Goal: Task Accomplishment & Management: Complete application form

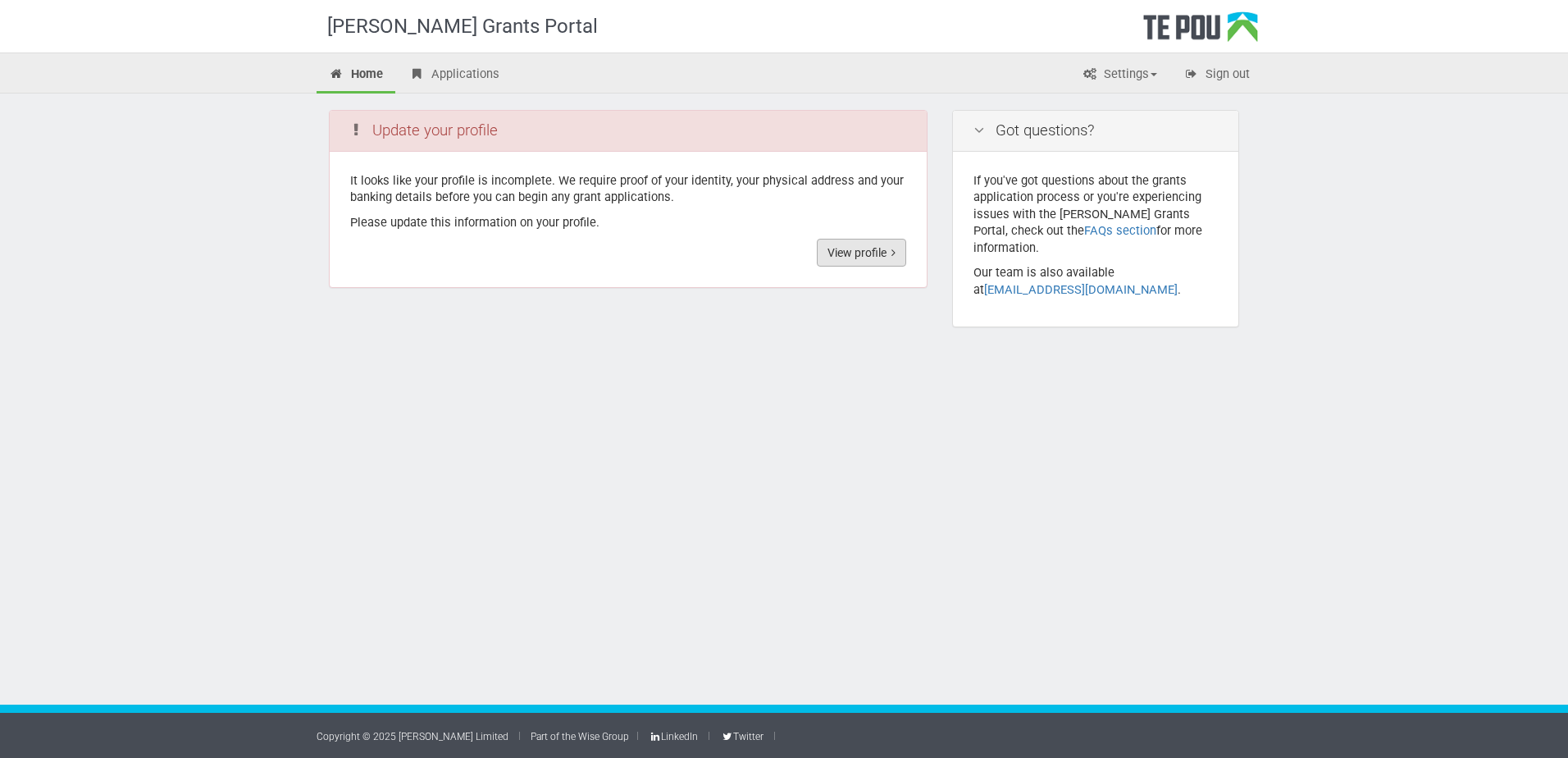
click at [862, 253] on link "View profile" at bounding box center [862, 252] width 89 height 28
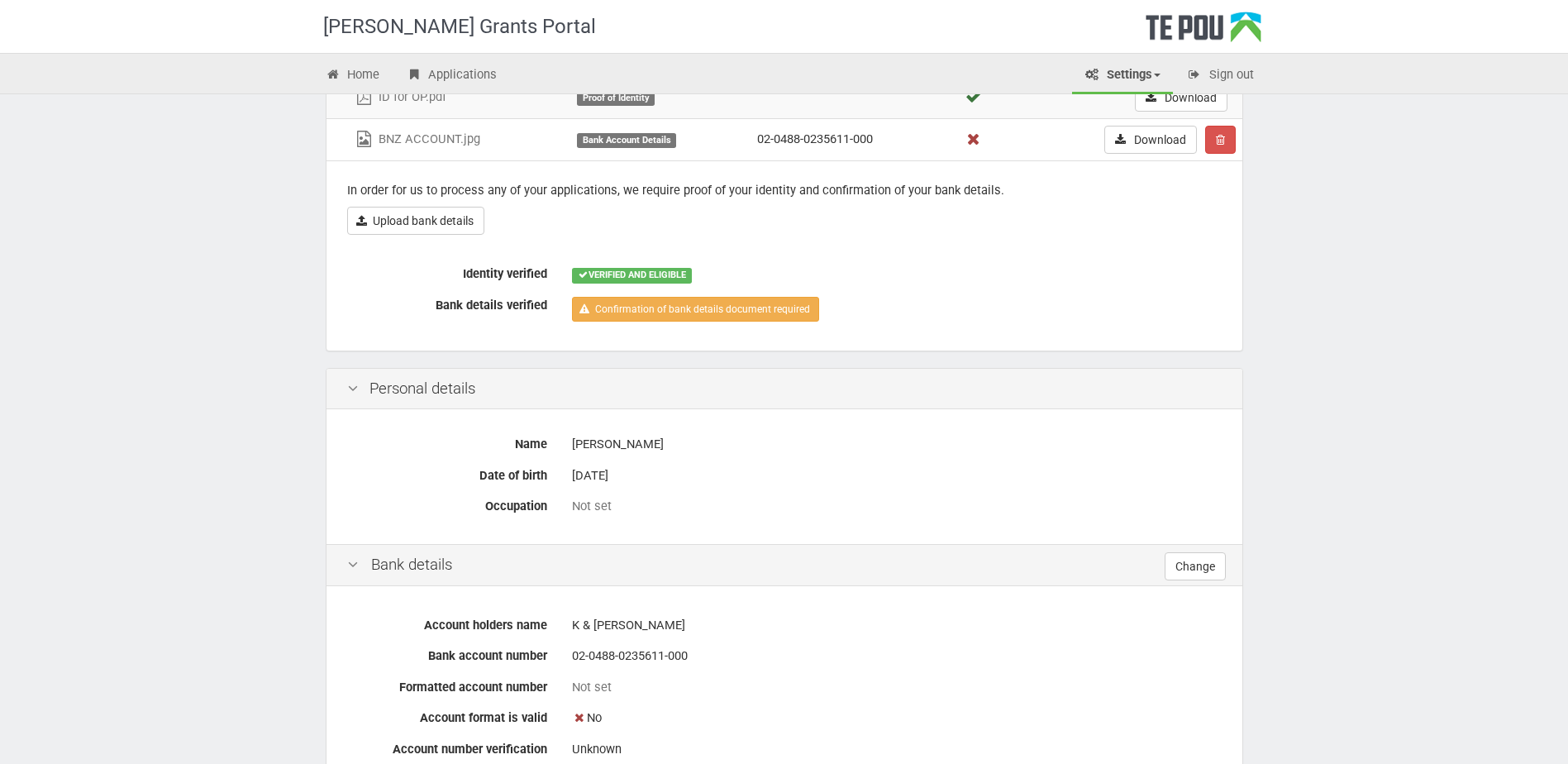
scroll to position [82, 0]
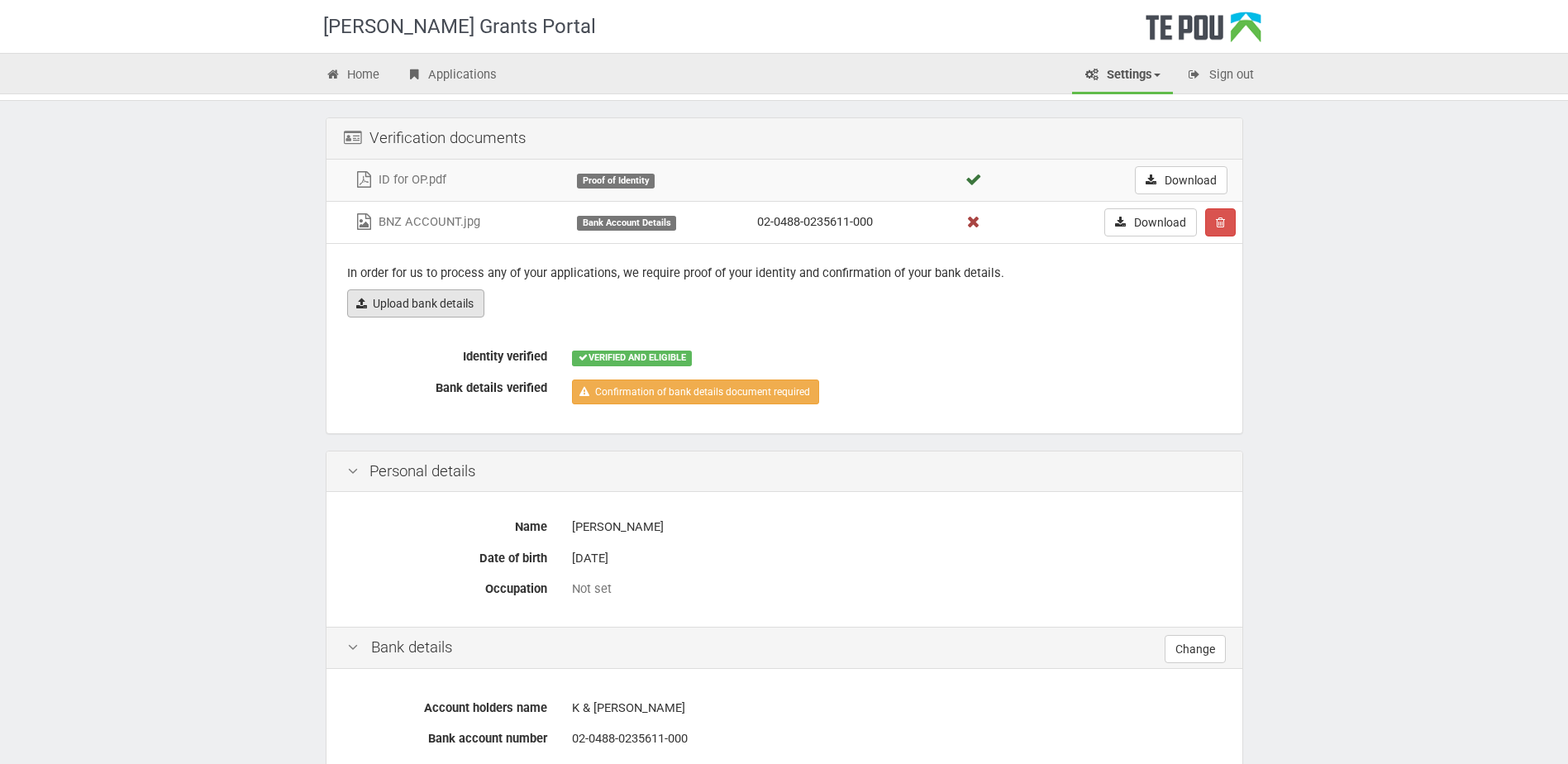
click at [419, 300] on link "Upload bank details" at bounding box center [415, 303] width 137 height 28
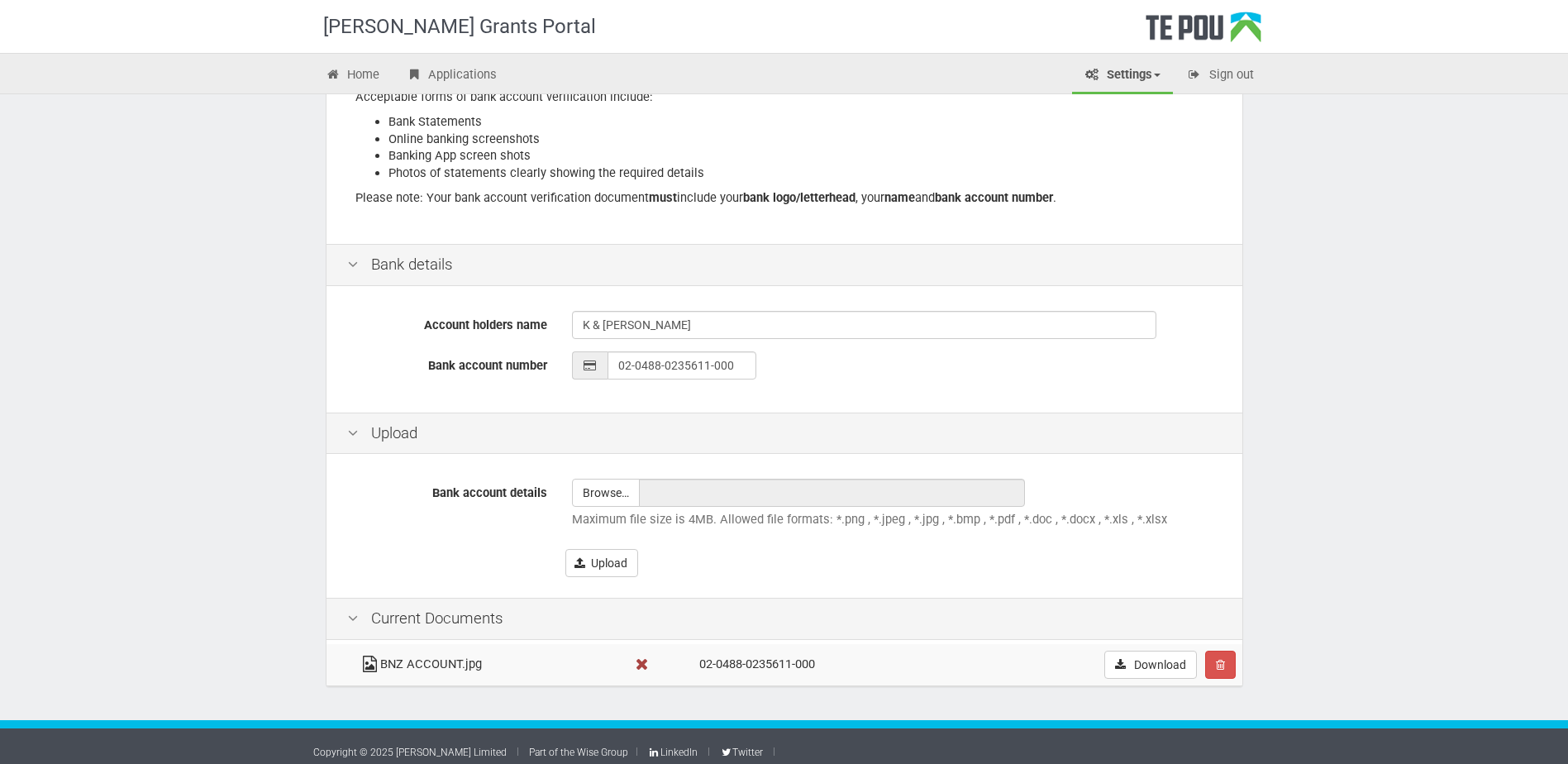
scroll to position [277, 0]
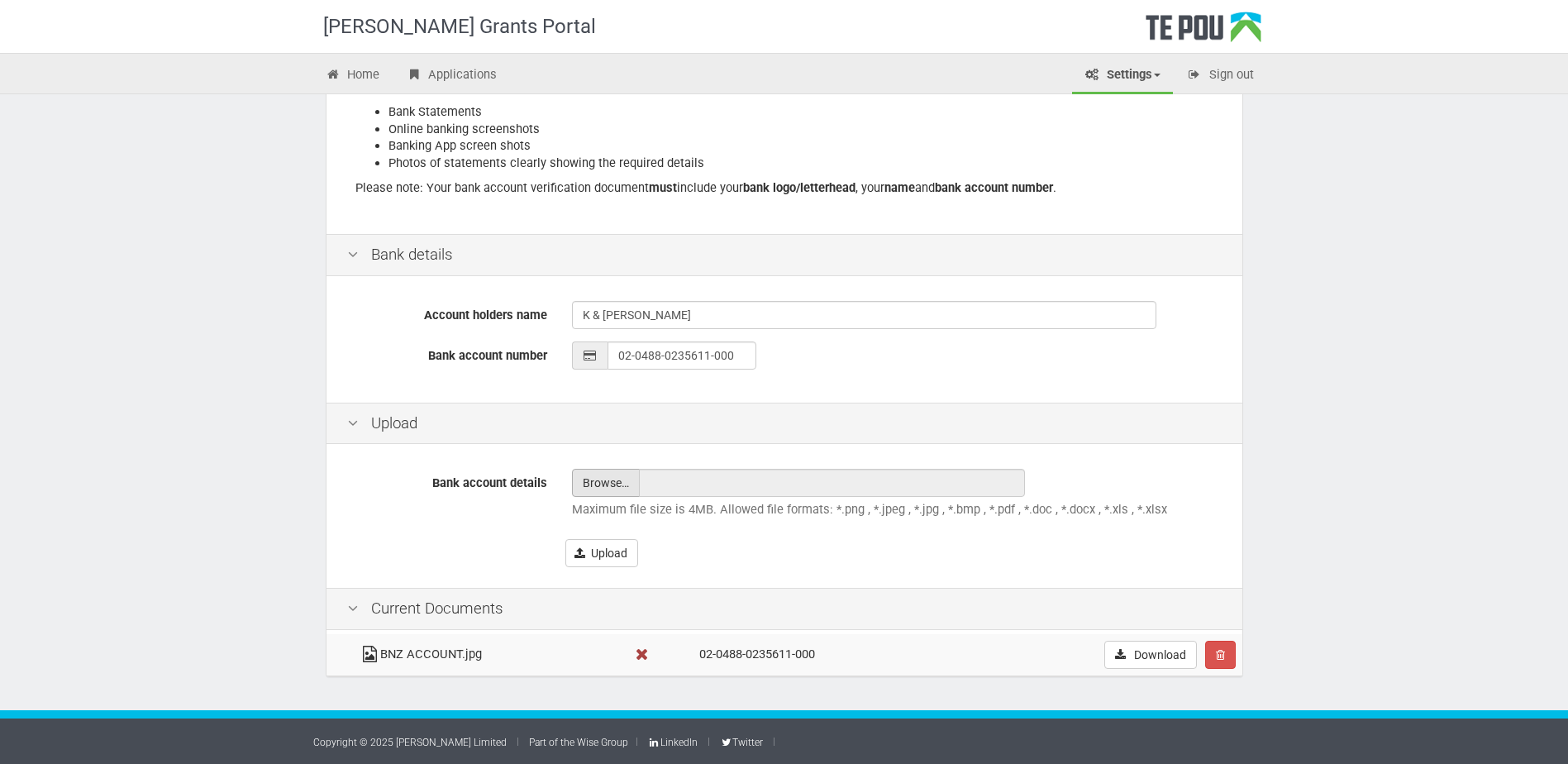
click at [617, 484] on input "file" at bounding box center [606, 482] width 66 height 27
type input "C:\fakepath\Tracy Richardson BNZ confirmation.pdf"
type input "Tracy Richardson BNZ confirmation.pdf"
click at [626, 551] on button "Upload" at bounding box center [601, 553] width 72 height 28
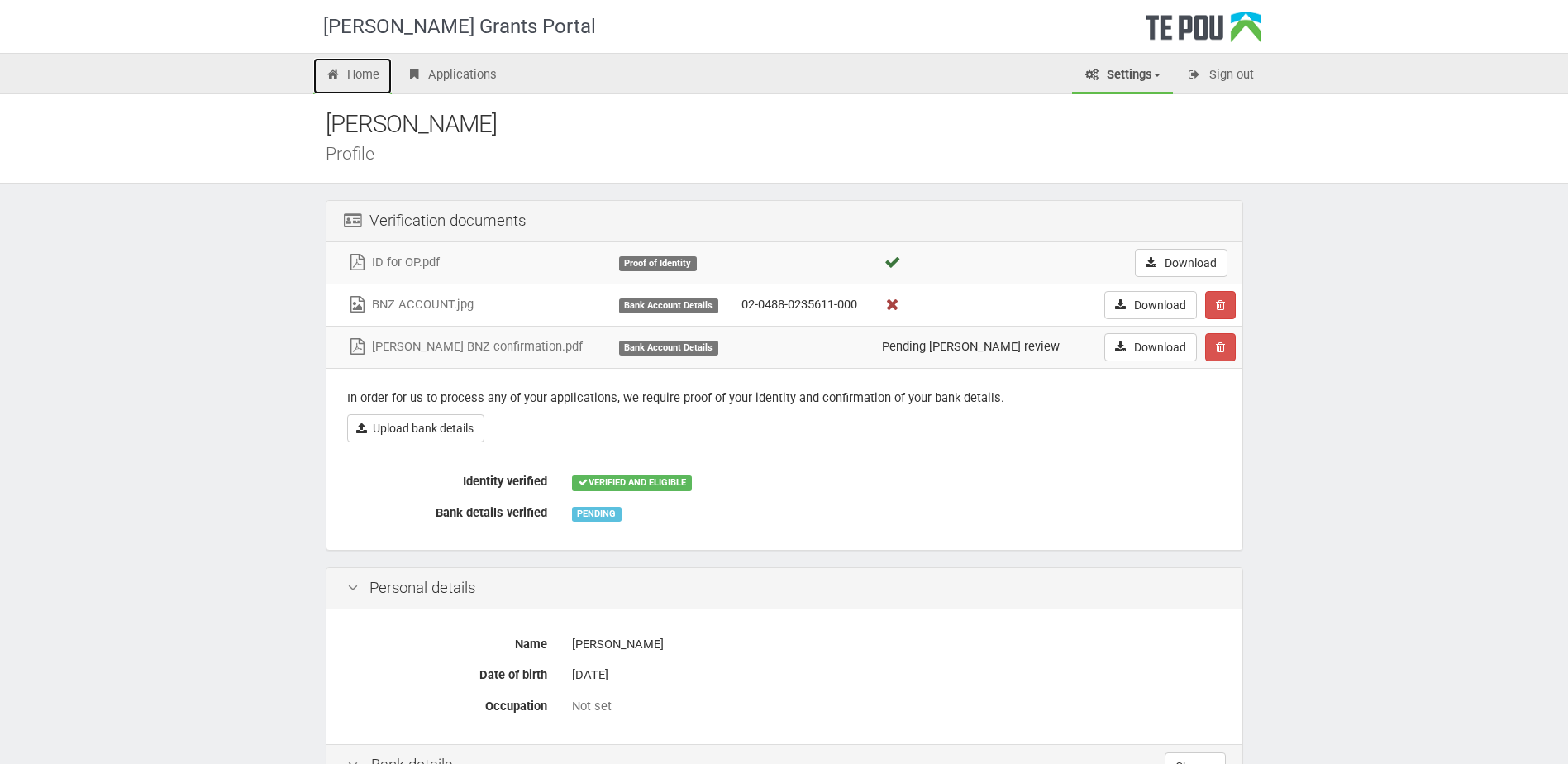
click at [369, 71] on link "Home" at bounding box center [352, 76] width 80 height 37
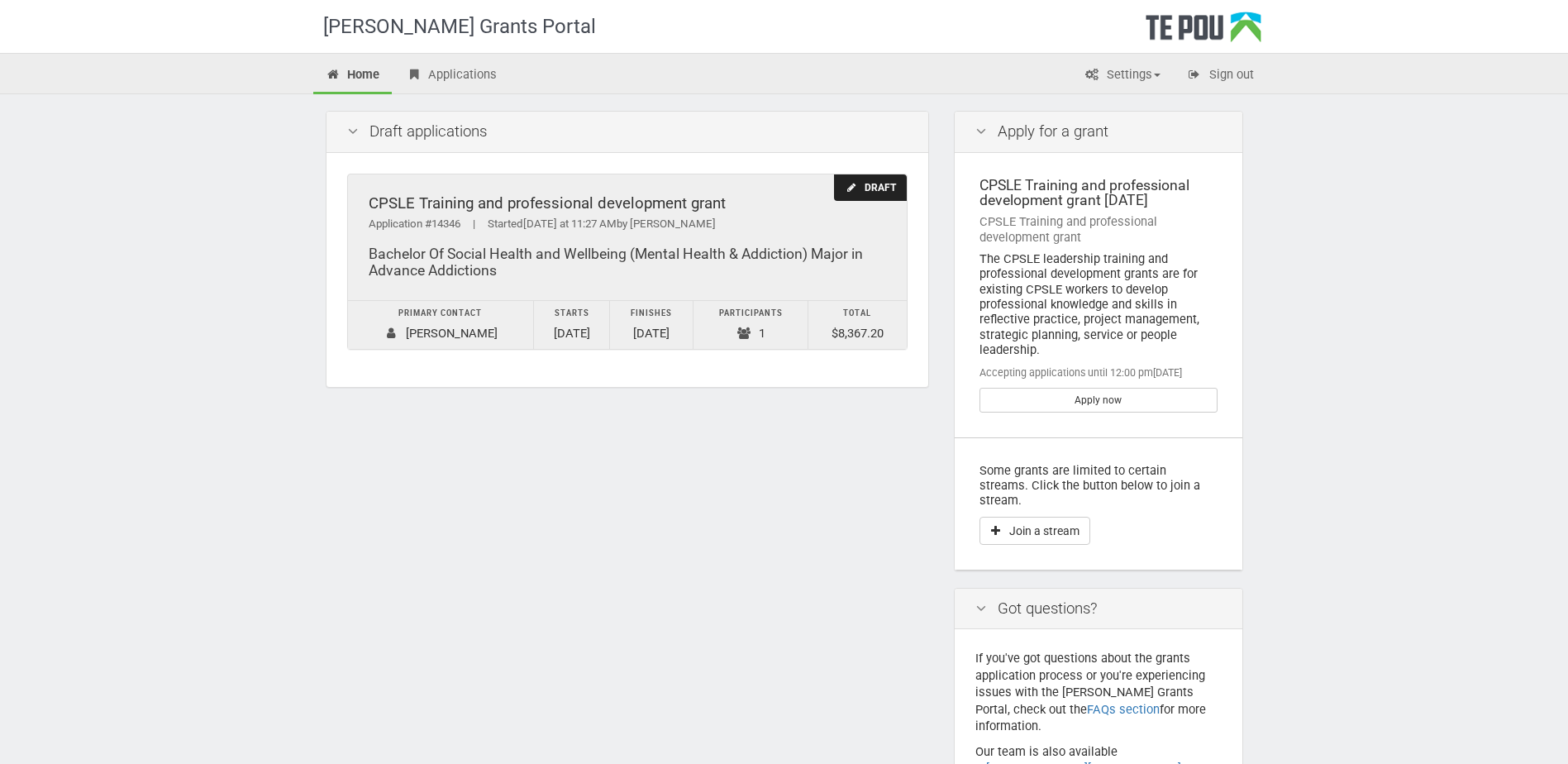
click at [884, 182] on div "Draft" at bounding box center [870, 188] width 72 height 27
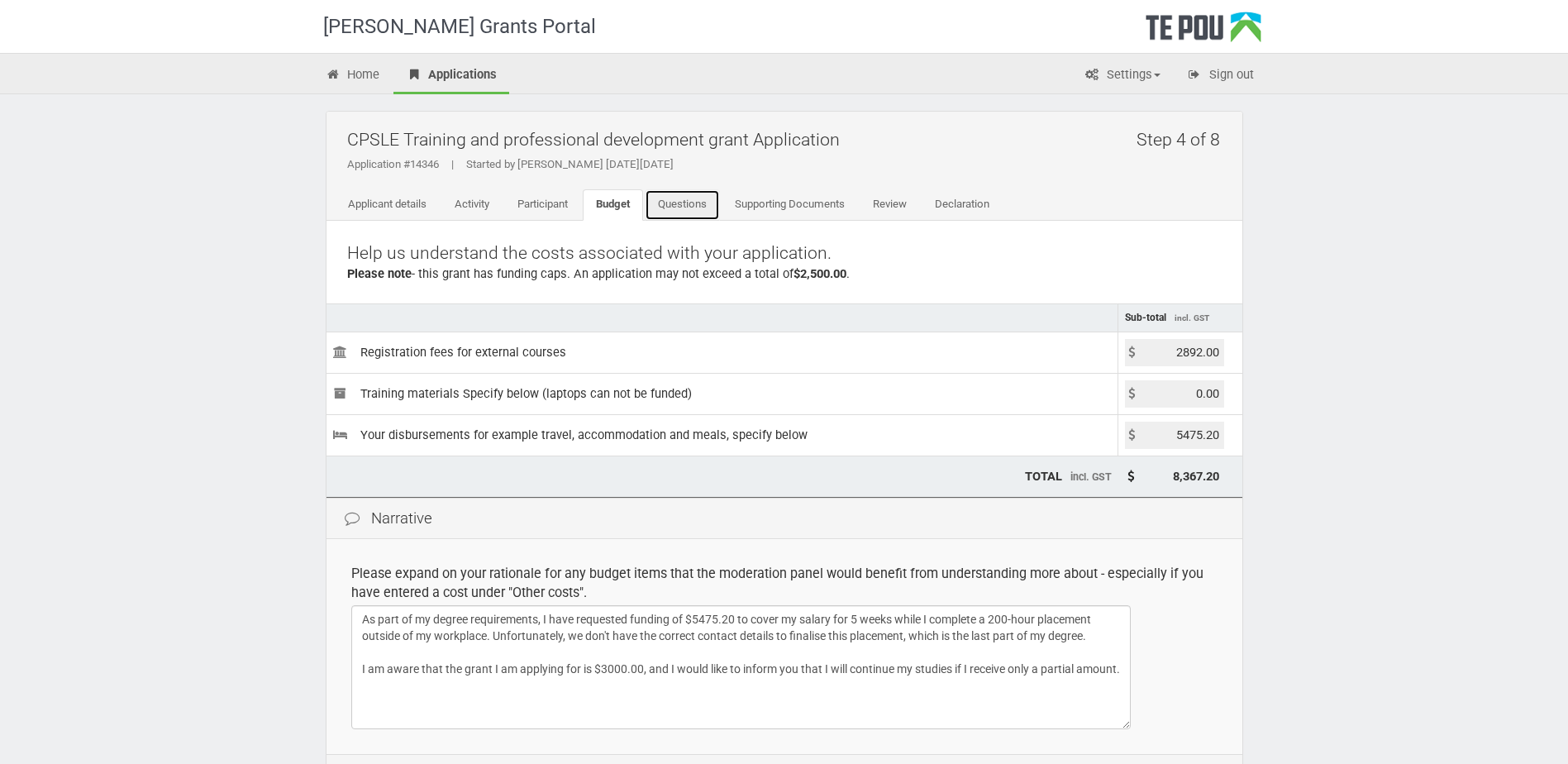
click at [673, 205] on link "Questions" at bounding box center [682, 205] width 75 height 31
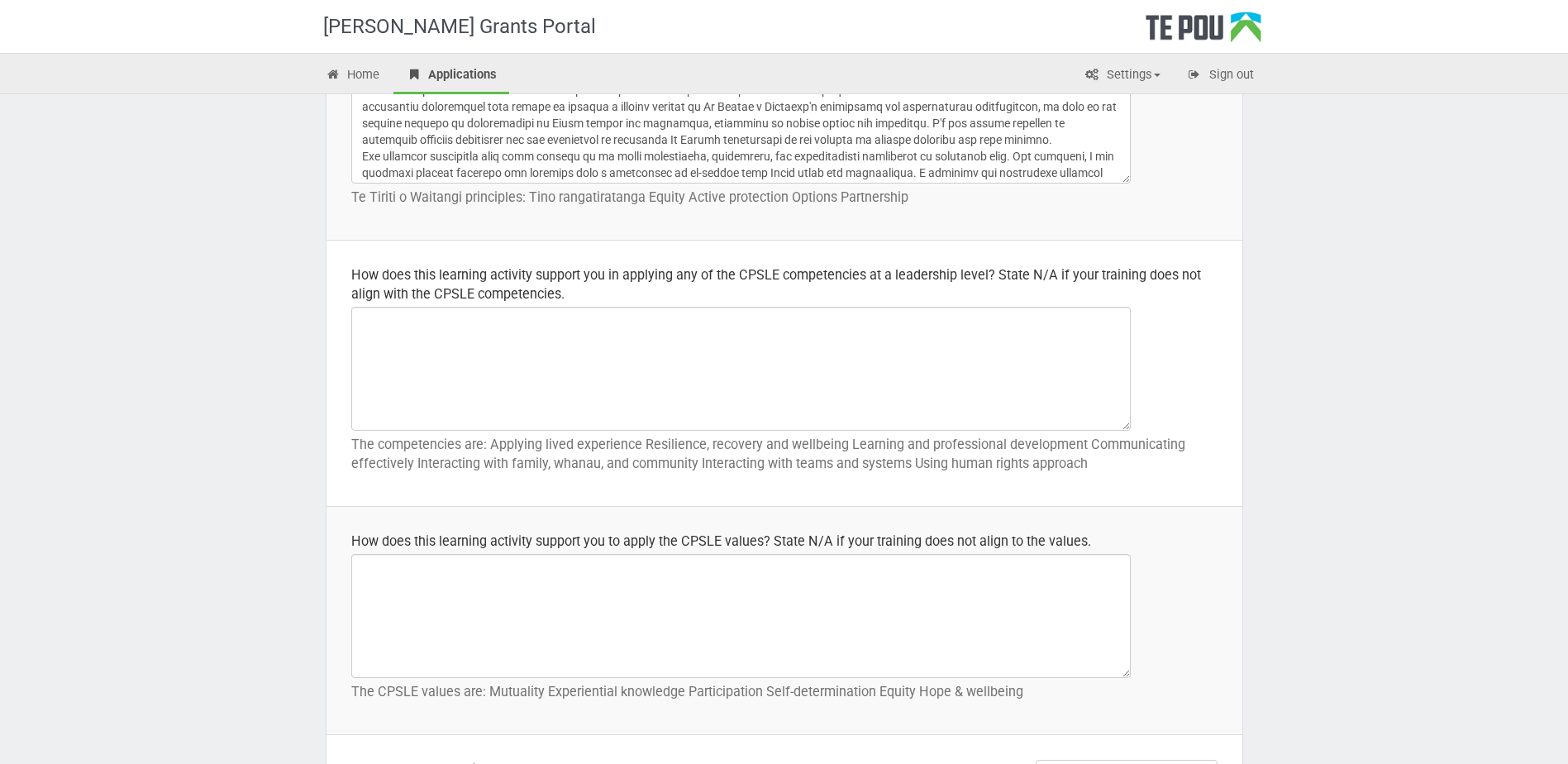
scroll to position [826, 0]
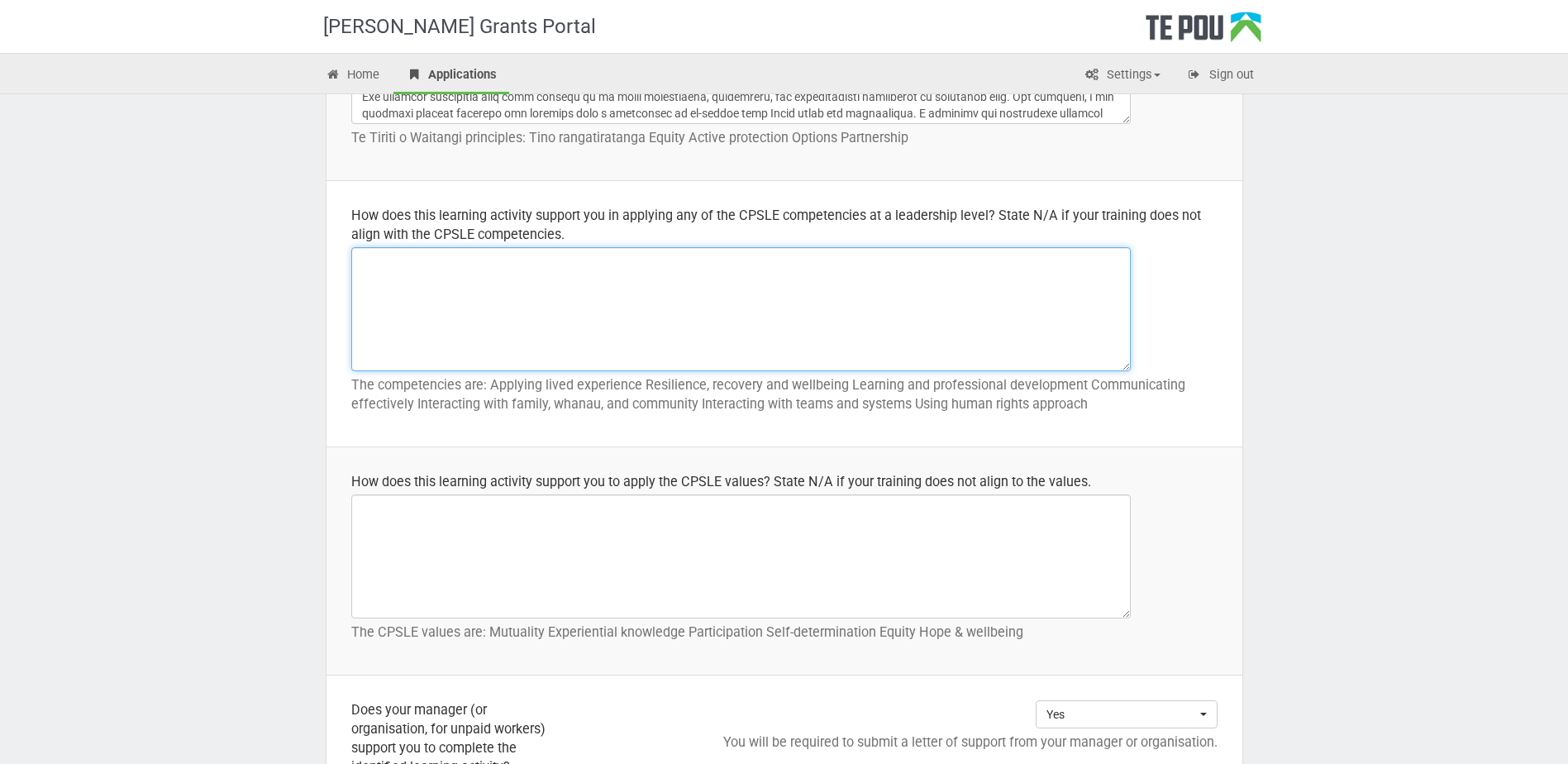
click at [493, 293] on textarea at bounding box center [741, 309] width 779 height 124
paste textarea "The Bachelor of Social Health and Wellbeing (Mental Health and Addiction)prepar…"
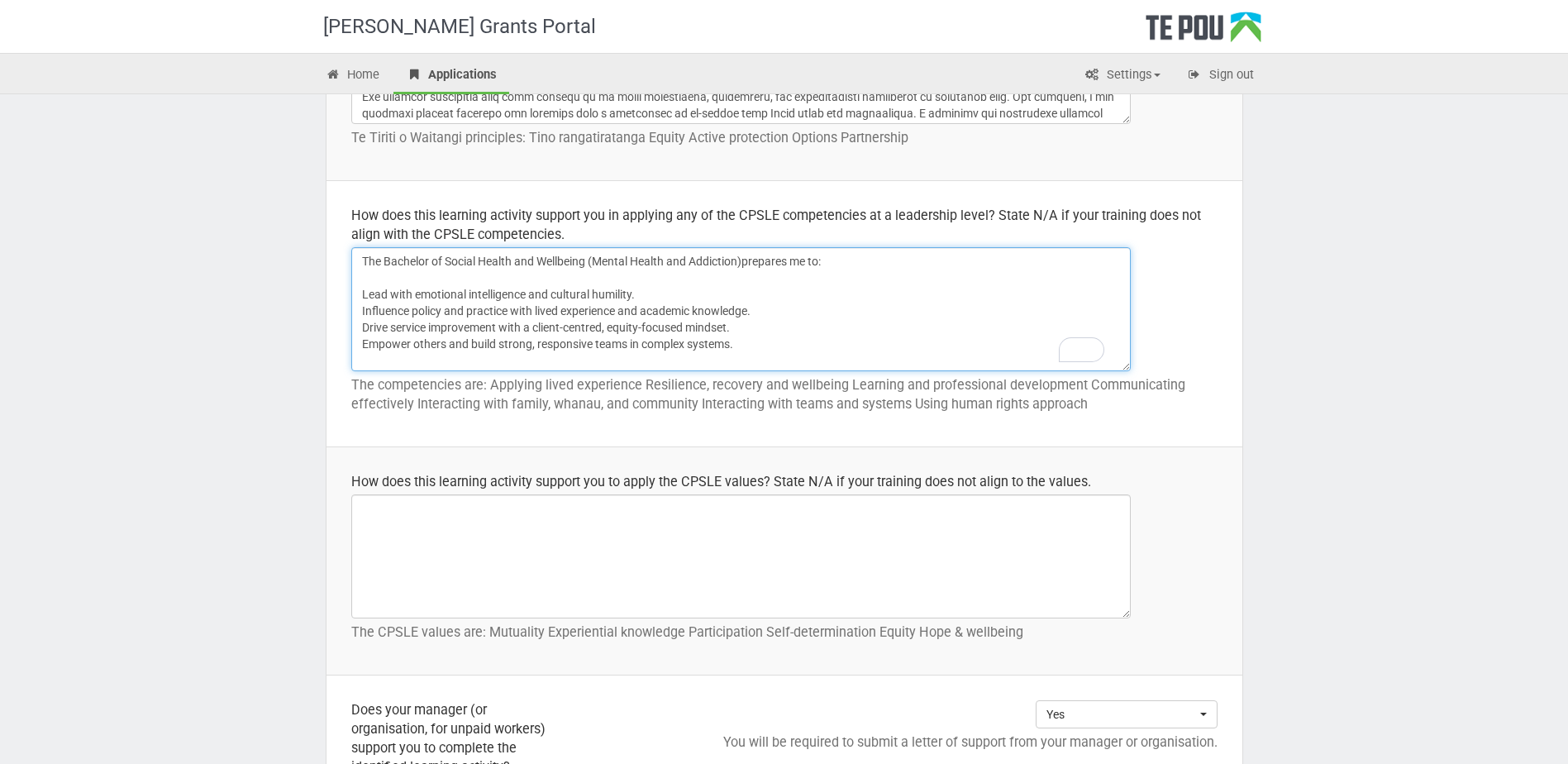
click at [746, 258] on textarea "The Bachelor of Social Health and Wellbeing (Mental Health and Addiction)prepar…" at bounding box center [741, 309] width 779 height 124
type textarea "The Bachelor of Social Health and Wellbeing (Mental Health and Addiction) prepa…"
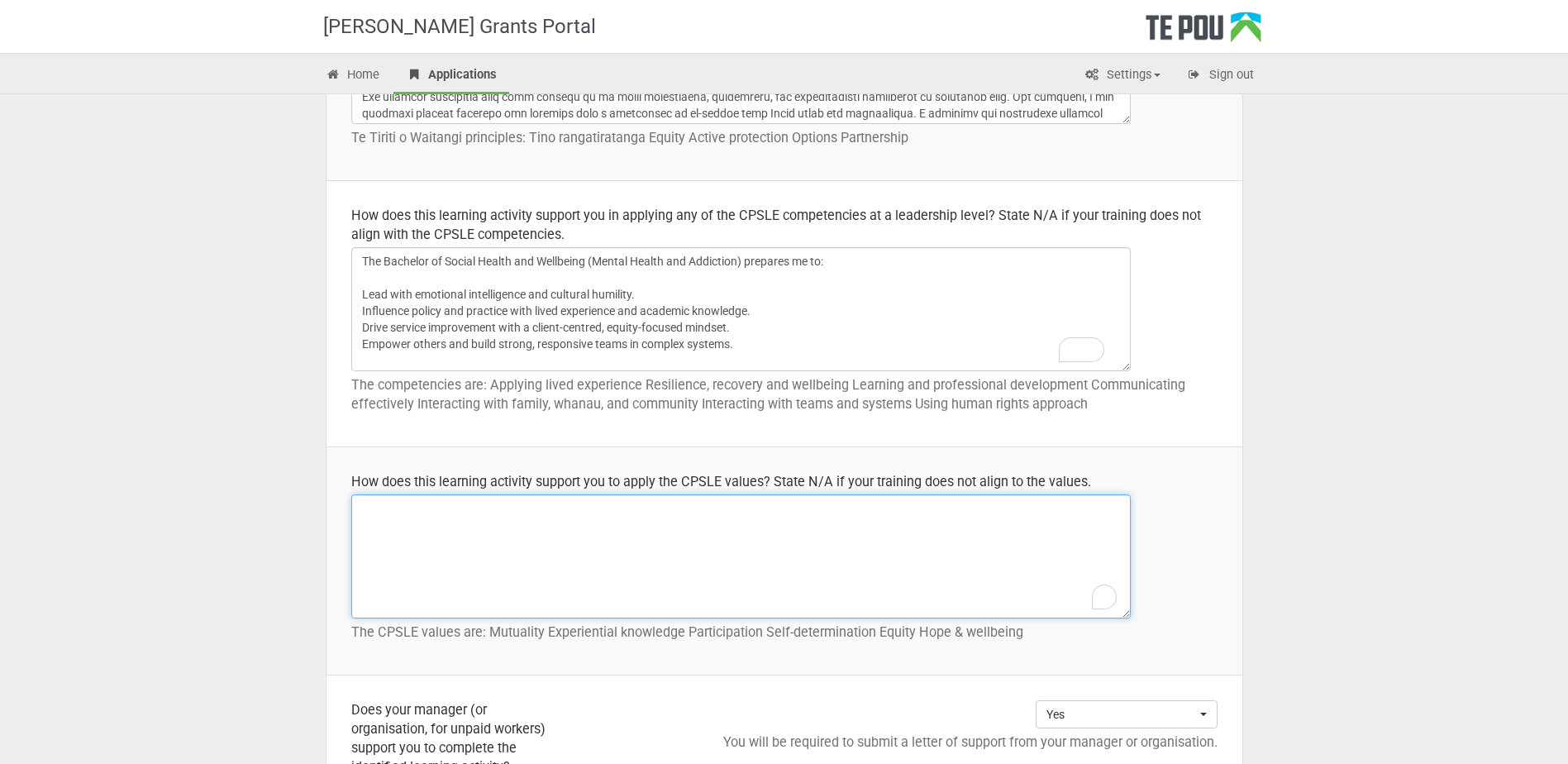
click at [433, 539] on textarea "To enrich screen reader interactions, please activate Accessibility in Grammarl…" at bounding box center [741, 556] width 779 height 124
paste textarea "Studying the Bachelor of Social Health and Wellbeing (Mental Health and Addicti…"
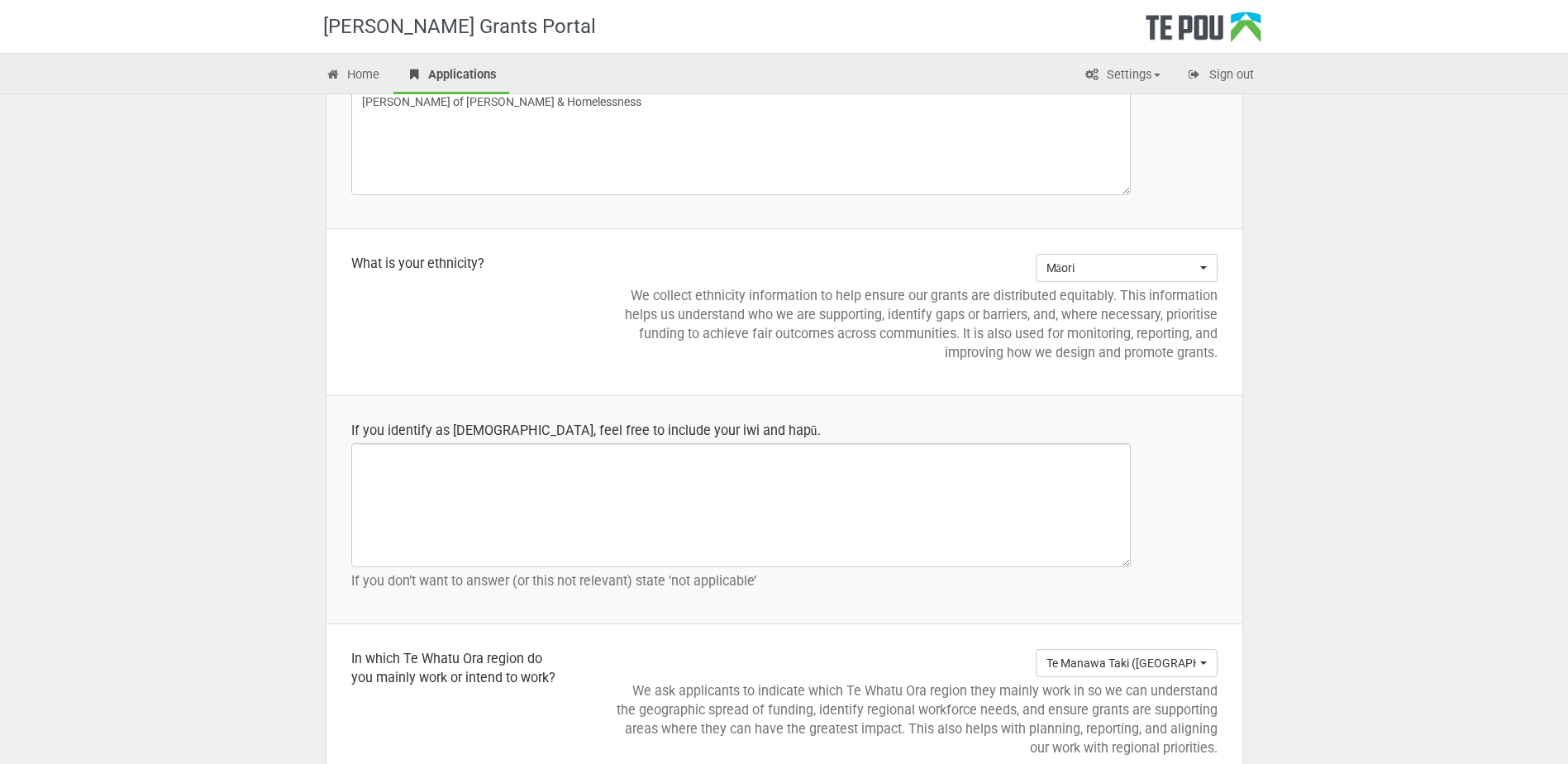
scroll to position [1653, 0]
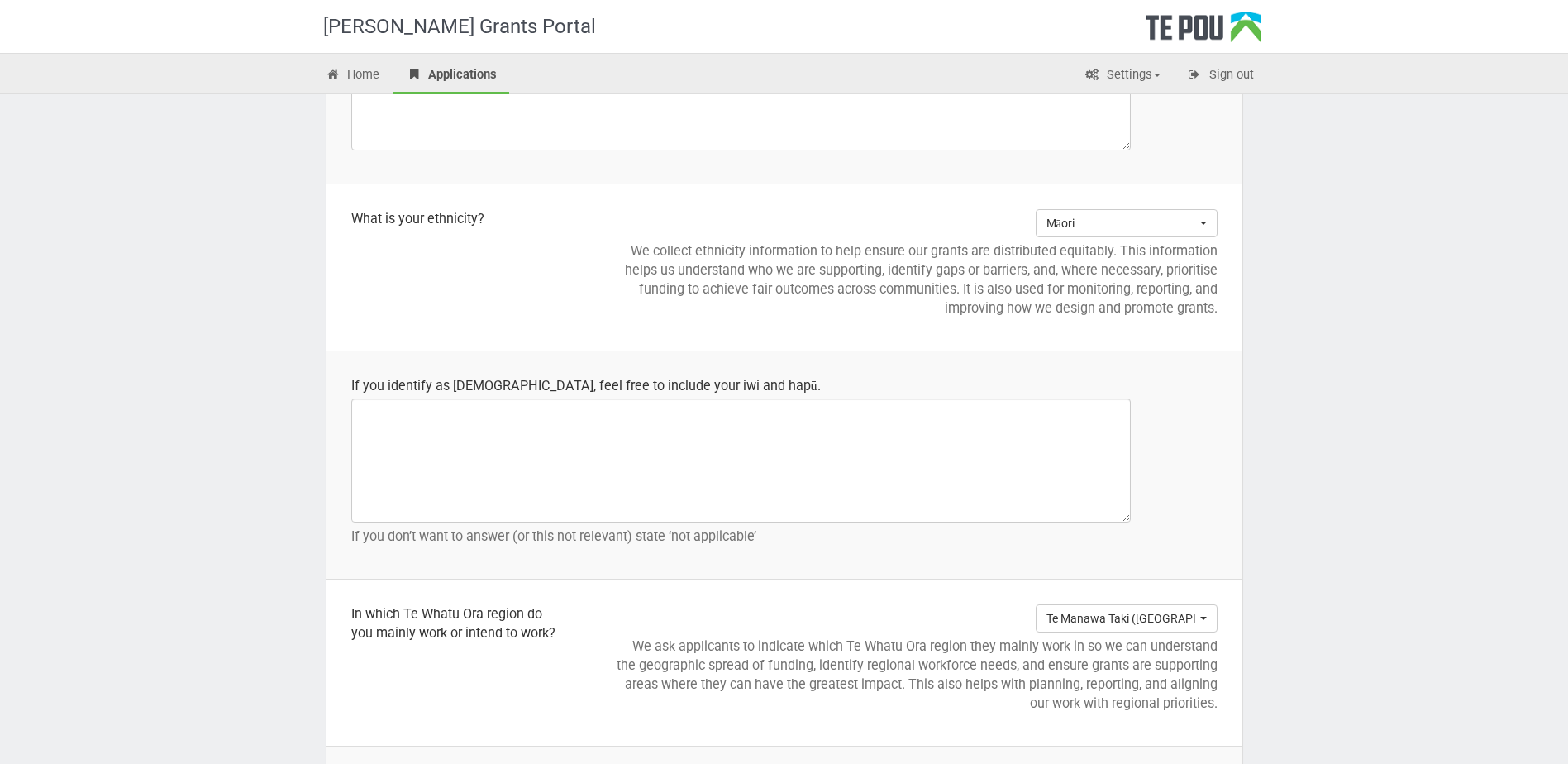
type textarea "Studying the Bachelor of Social Health and Wellbeing (Mental Health and Addicti…"
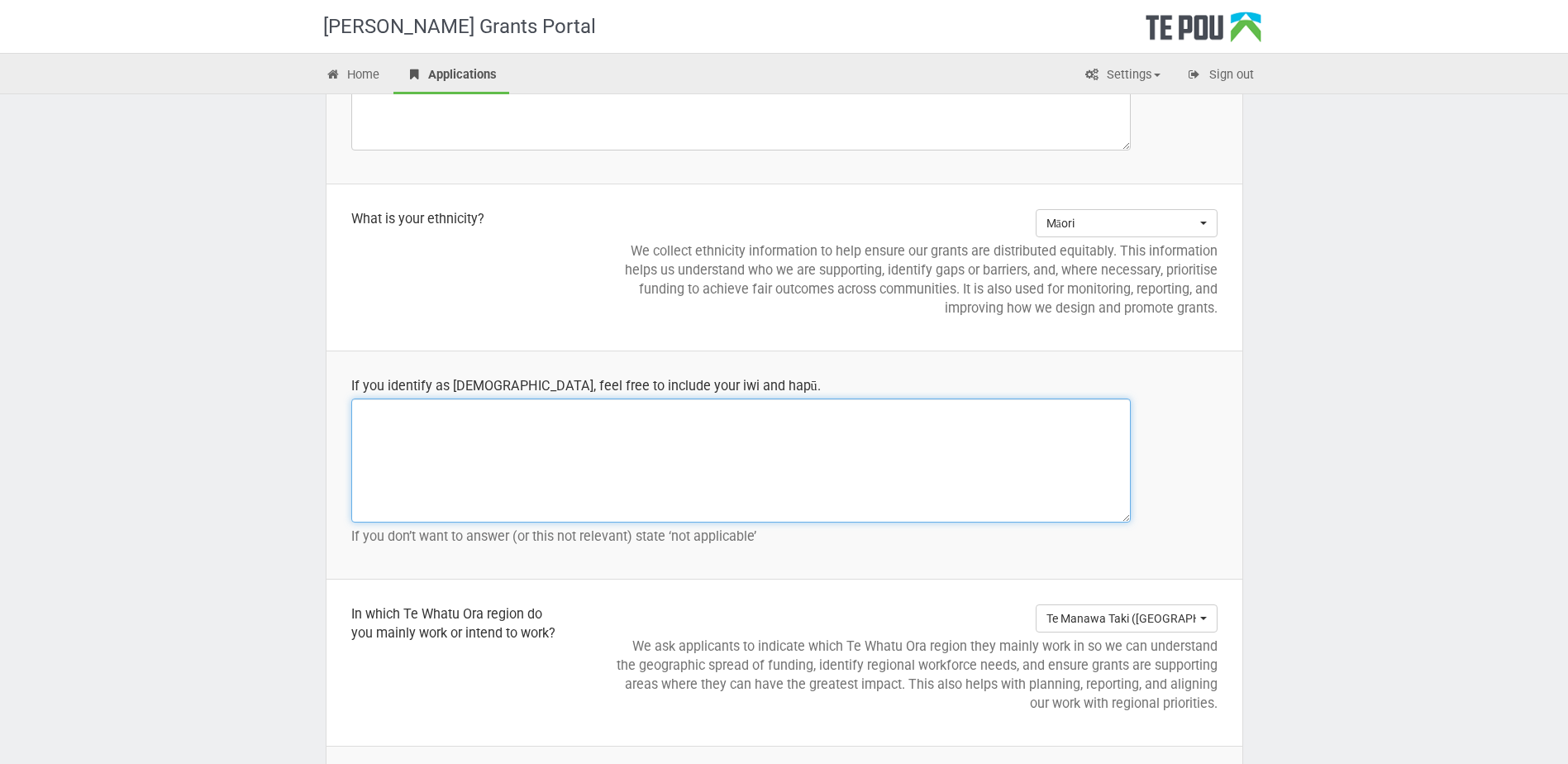
click at [449, 426] on textarea at bounding box center [741, 460] width 779 height 124
click at [397, 414] on textarea "Ngati" at bounding box center [741, 460] width 779 height 124
type textarea "Ng"
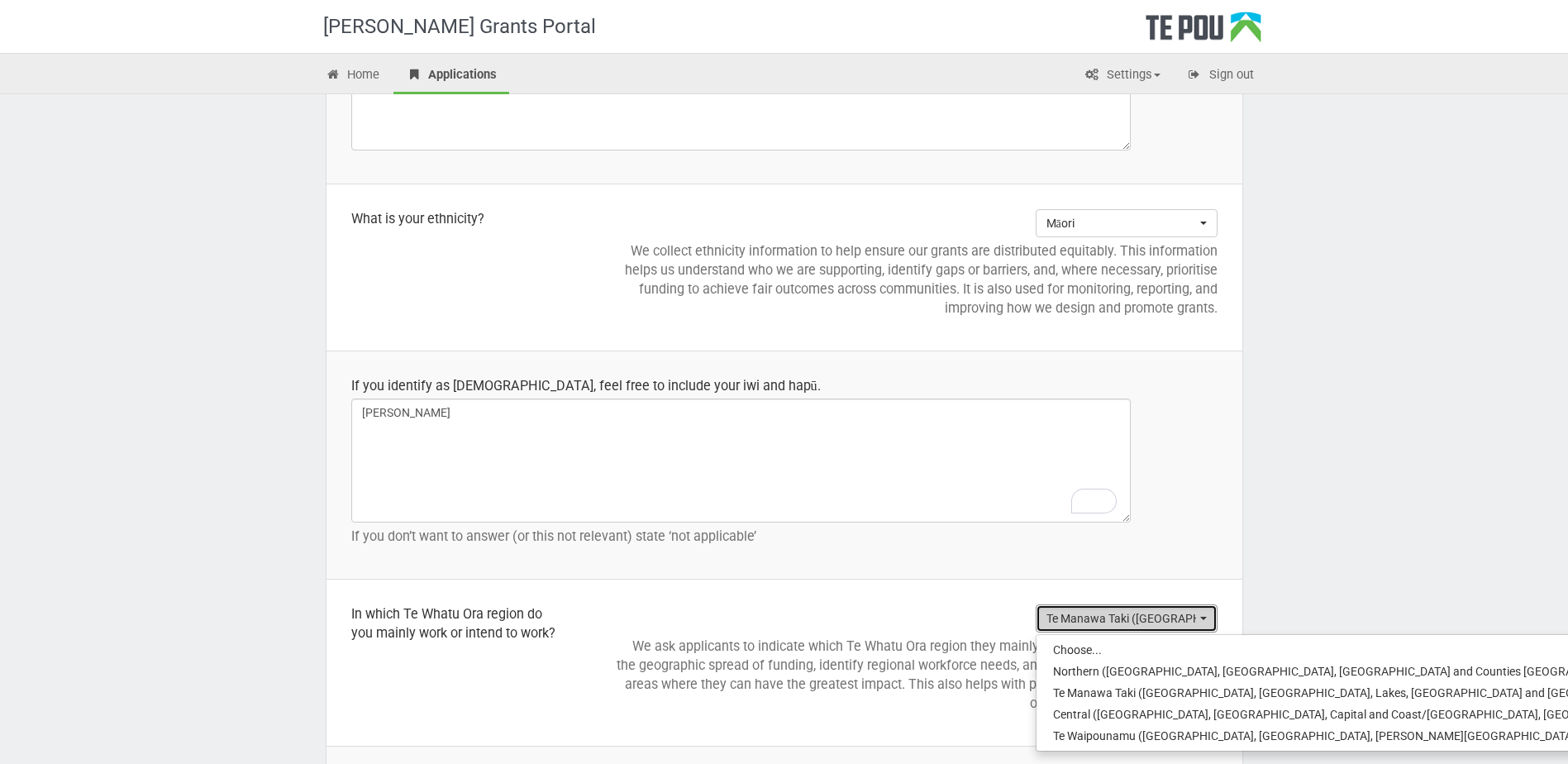
select select "Te Manawa Taki (Bay of Plenty, Waikato, Lakes, Tairāwhiti and Taranaki)"
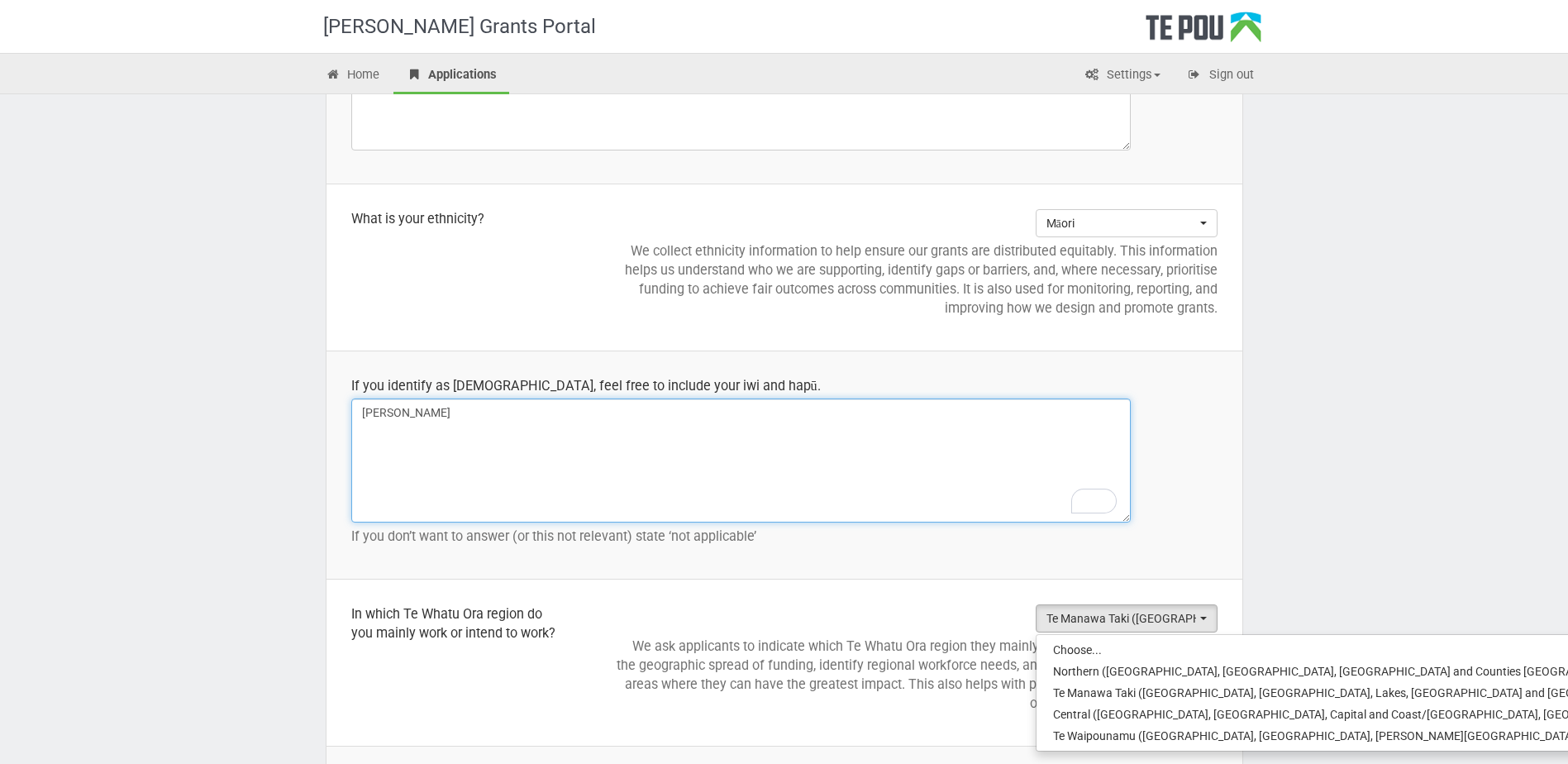
click at [435, 415] on textarea "Ng" at bounding box center [741, 460] width 779 height 124
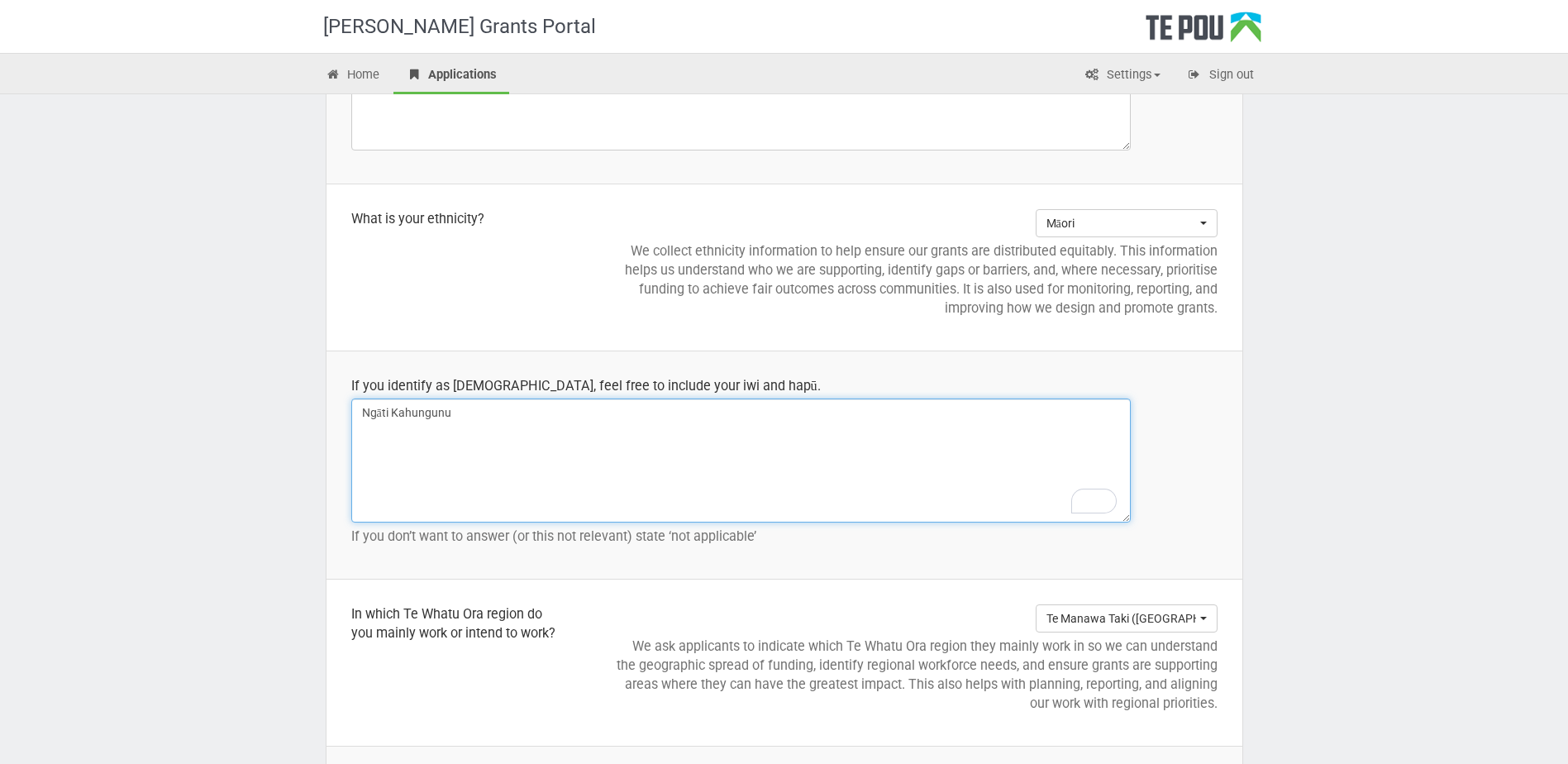
click at [357, 433] on textarea "Ngāti Kahungunu" at bounding box center [741, 460] width 779 height 124
click at [499, 402] on textarea "Ngāti Kahungunu" at bounding box center [741, 460] width 779 height 124
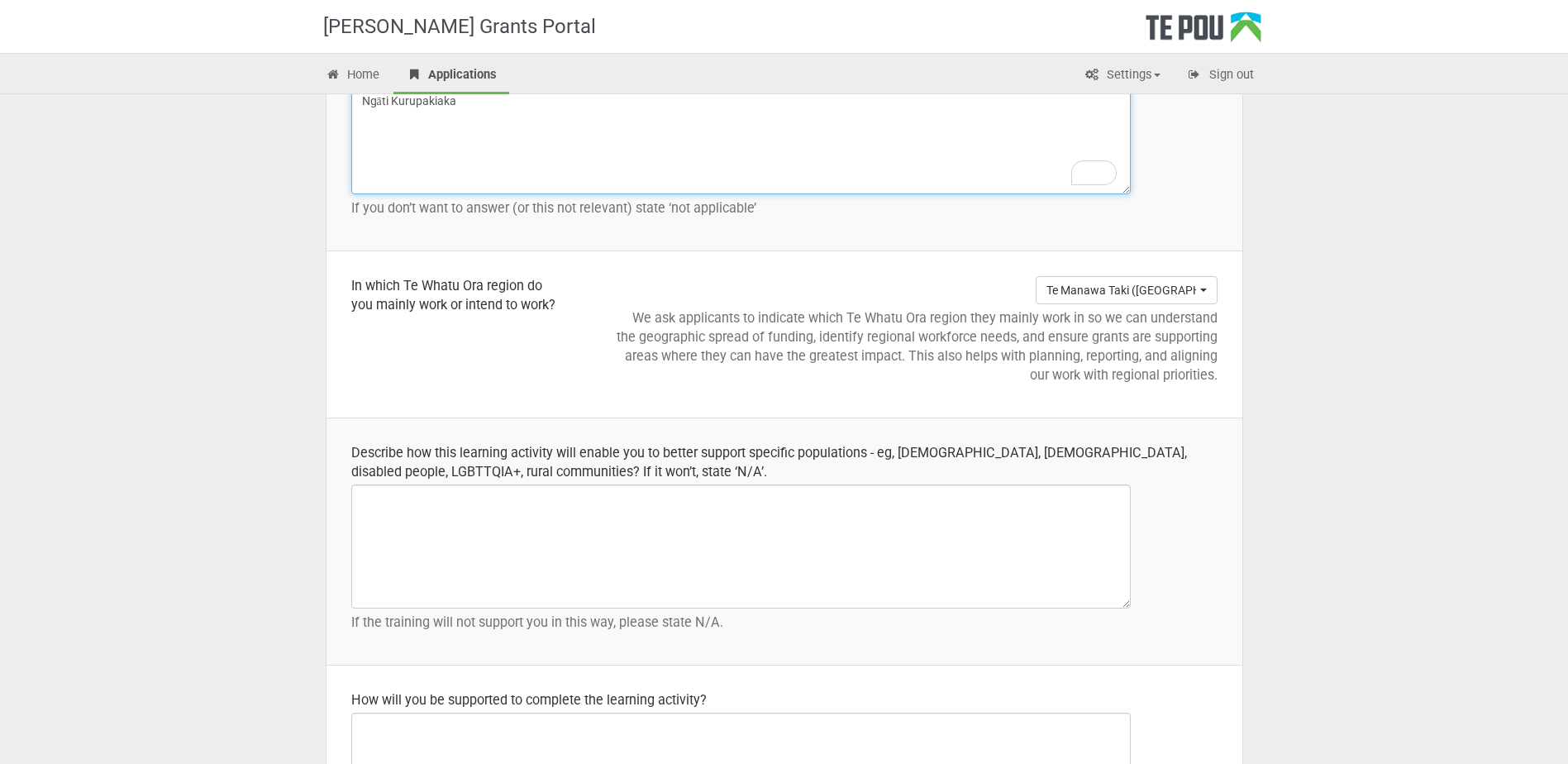
scroll to position [1984, 0]
type textarea "Ngāti Kahungunu Ngāti Kurupakiaka"
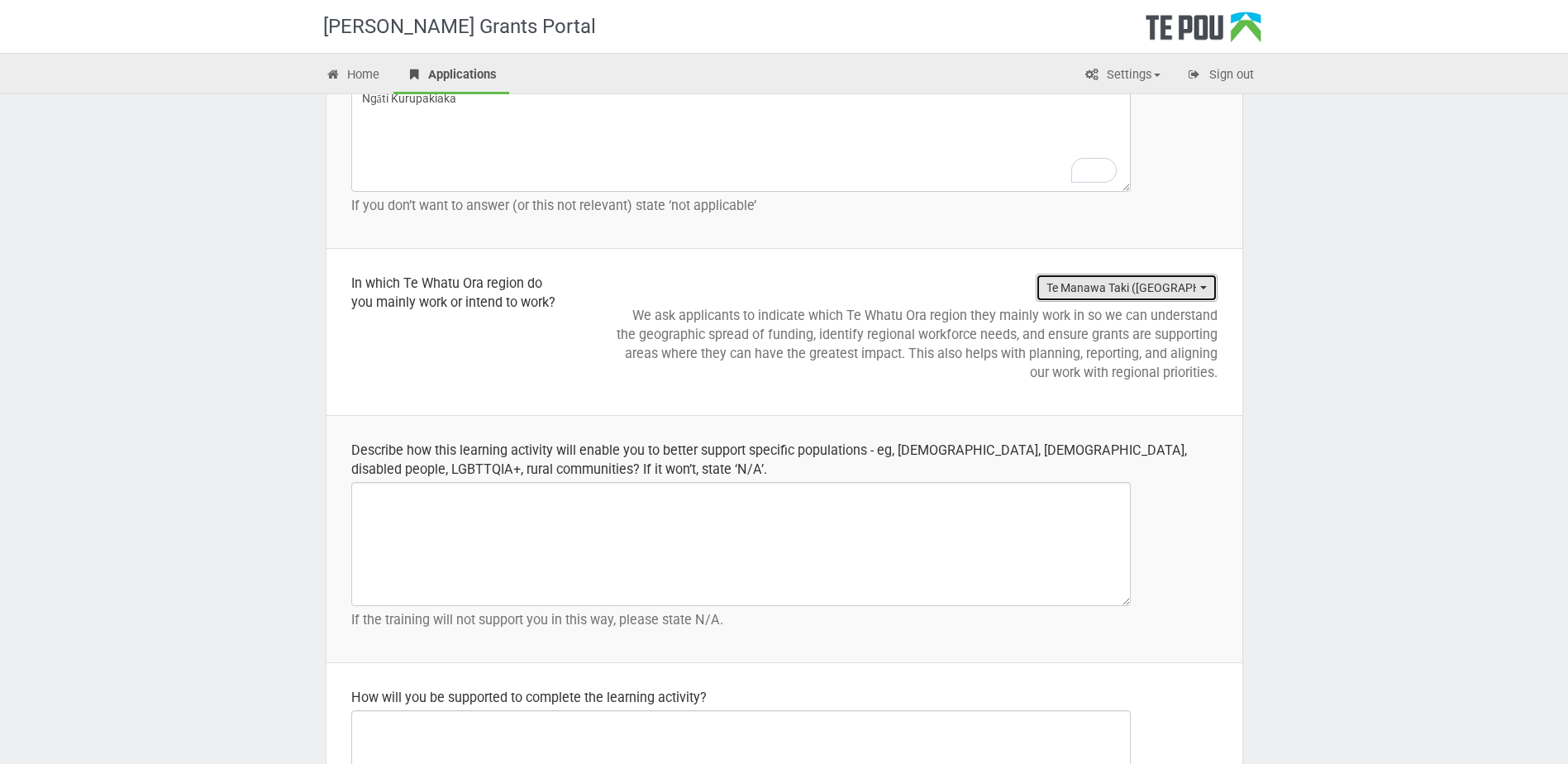
click at [1168, 294] on span "Te Manawa Taki (Bay of Plenty, Waikato, Lakes, Tairāwhiti and Taranaki)" at bounding box center [1122, 287] width 150 height 16
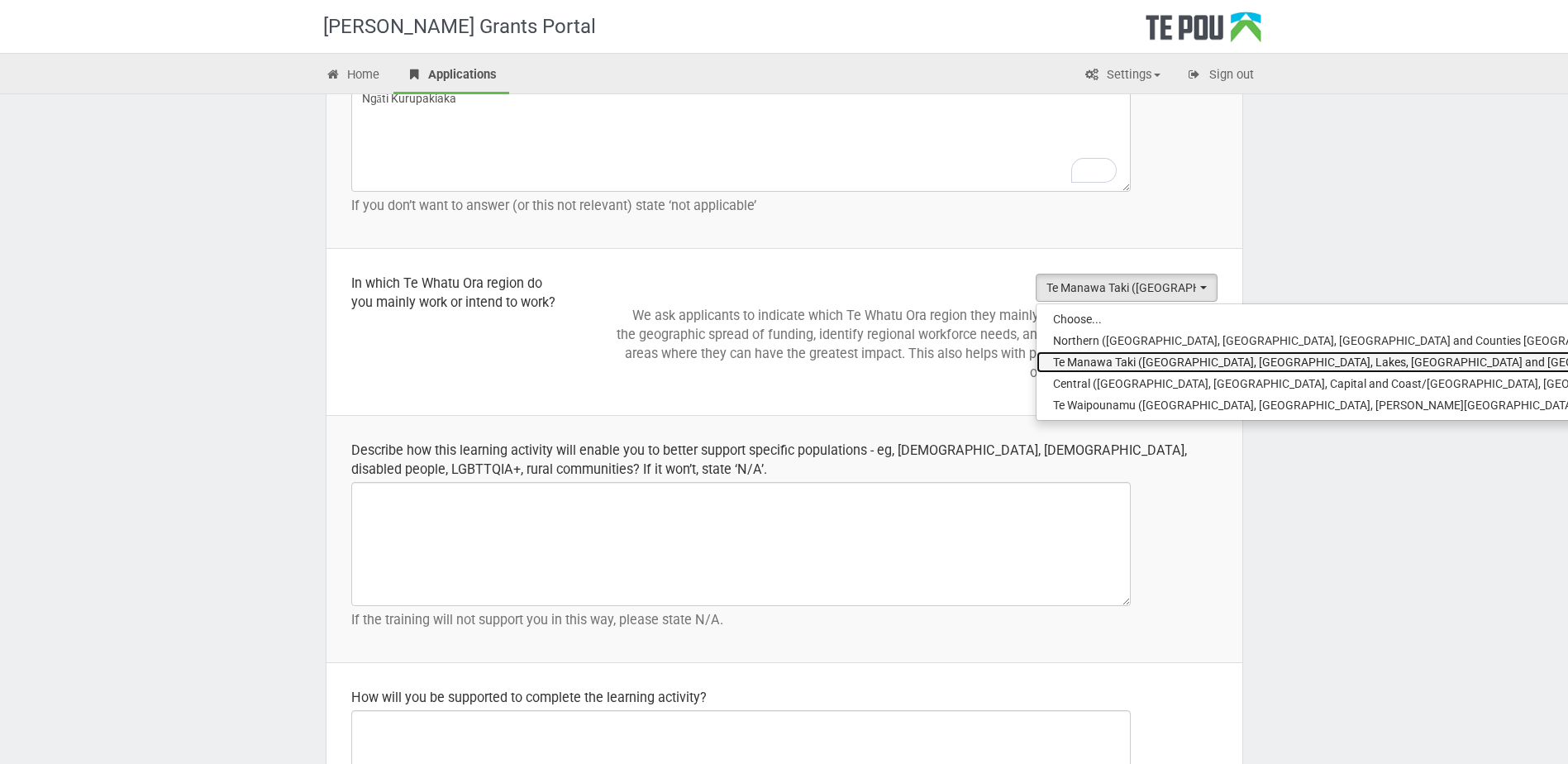
click at [1170, 354] on span "Te Manawa Taki (Bay of Plenty, Waikato, Lakes, Tairāwhiti and Taranaki)" at bounding box center [1358, 362] width 610 height 16
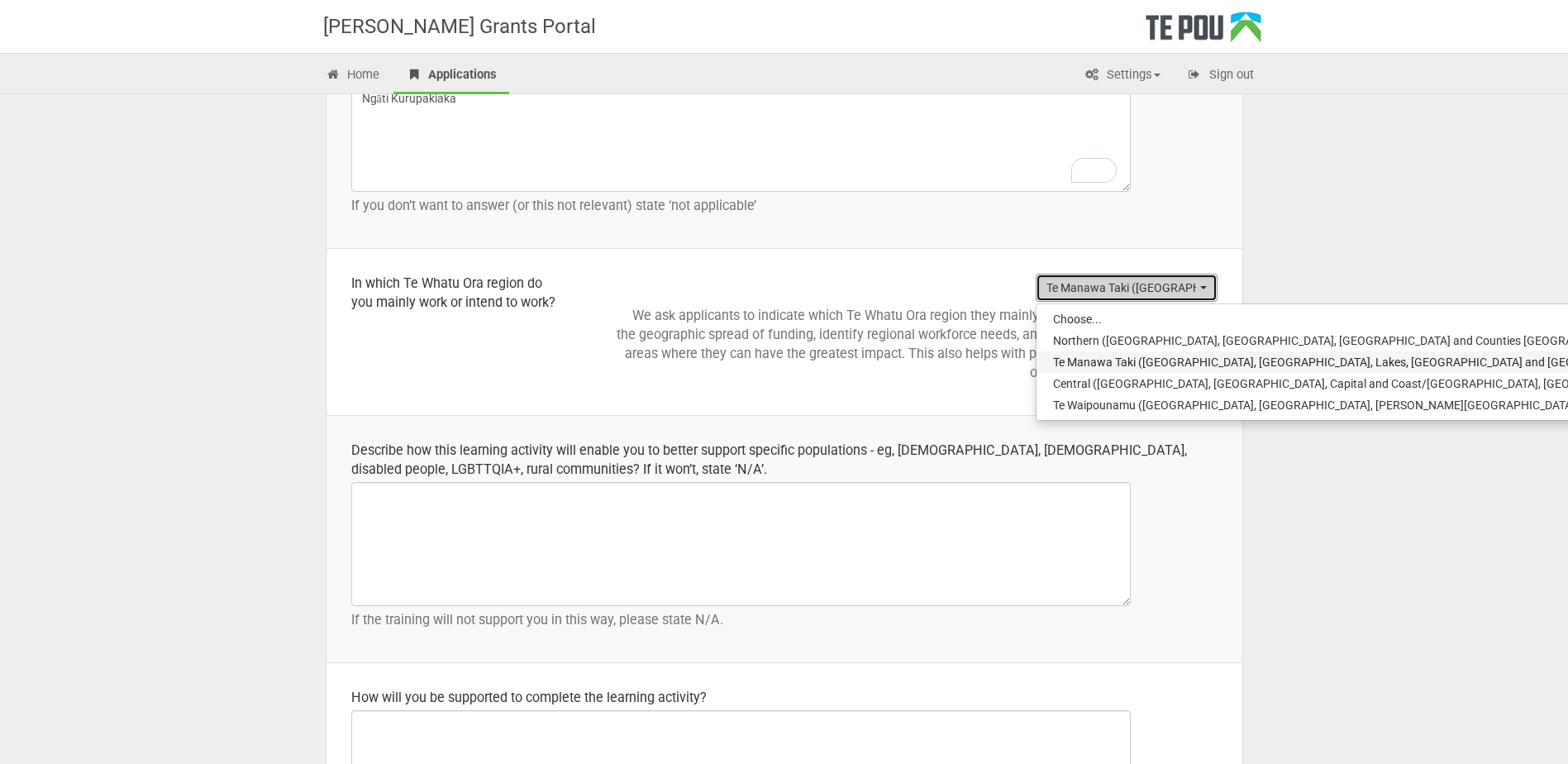
select select "Te Manawa Taki (Bay of Plenty, Waikato, Lakes, Tairāwhiti and Taranaki)"
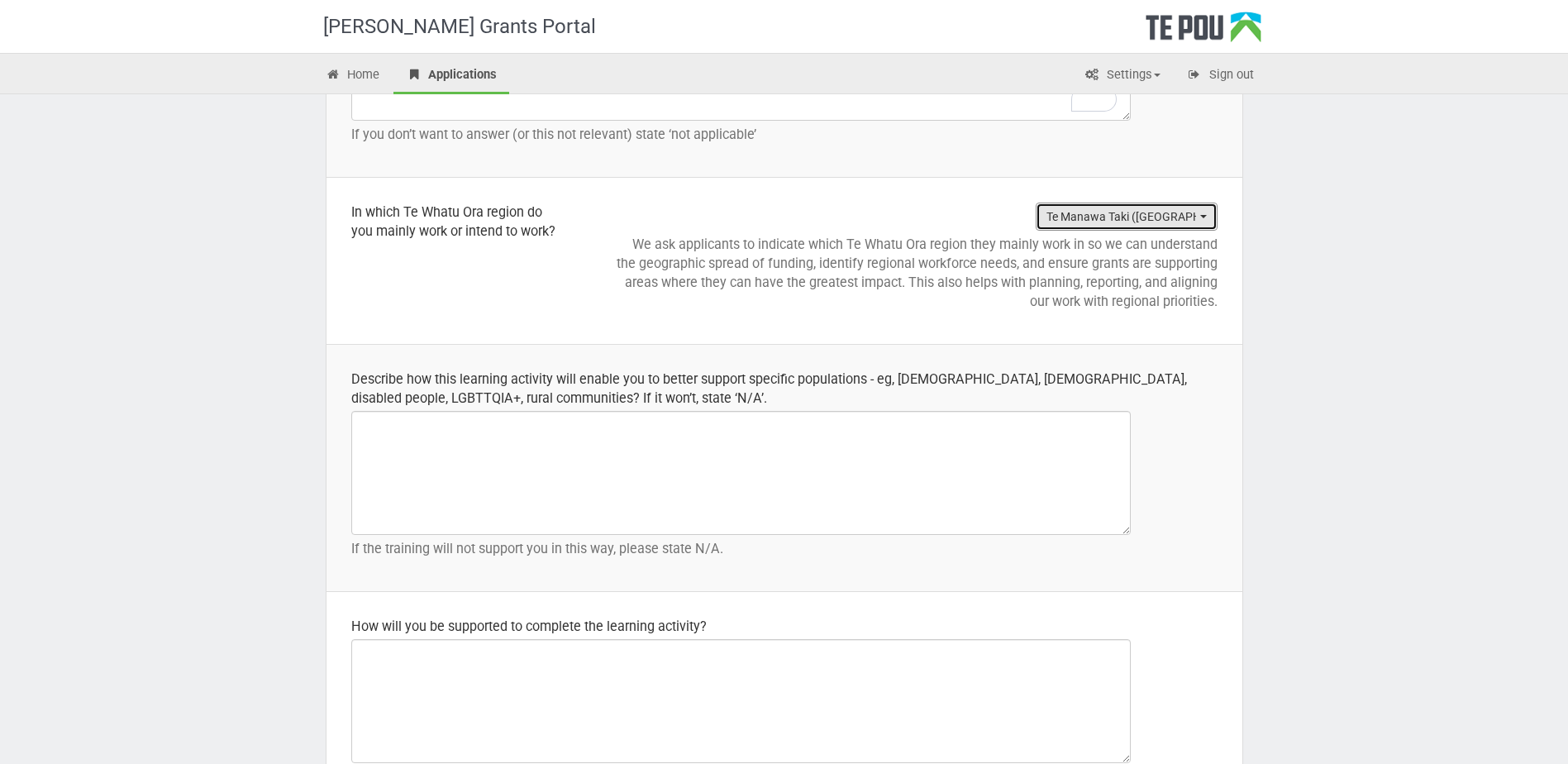
scroll to position [1982, 0]
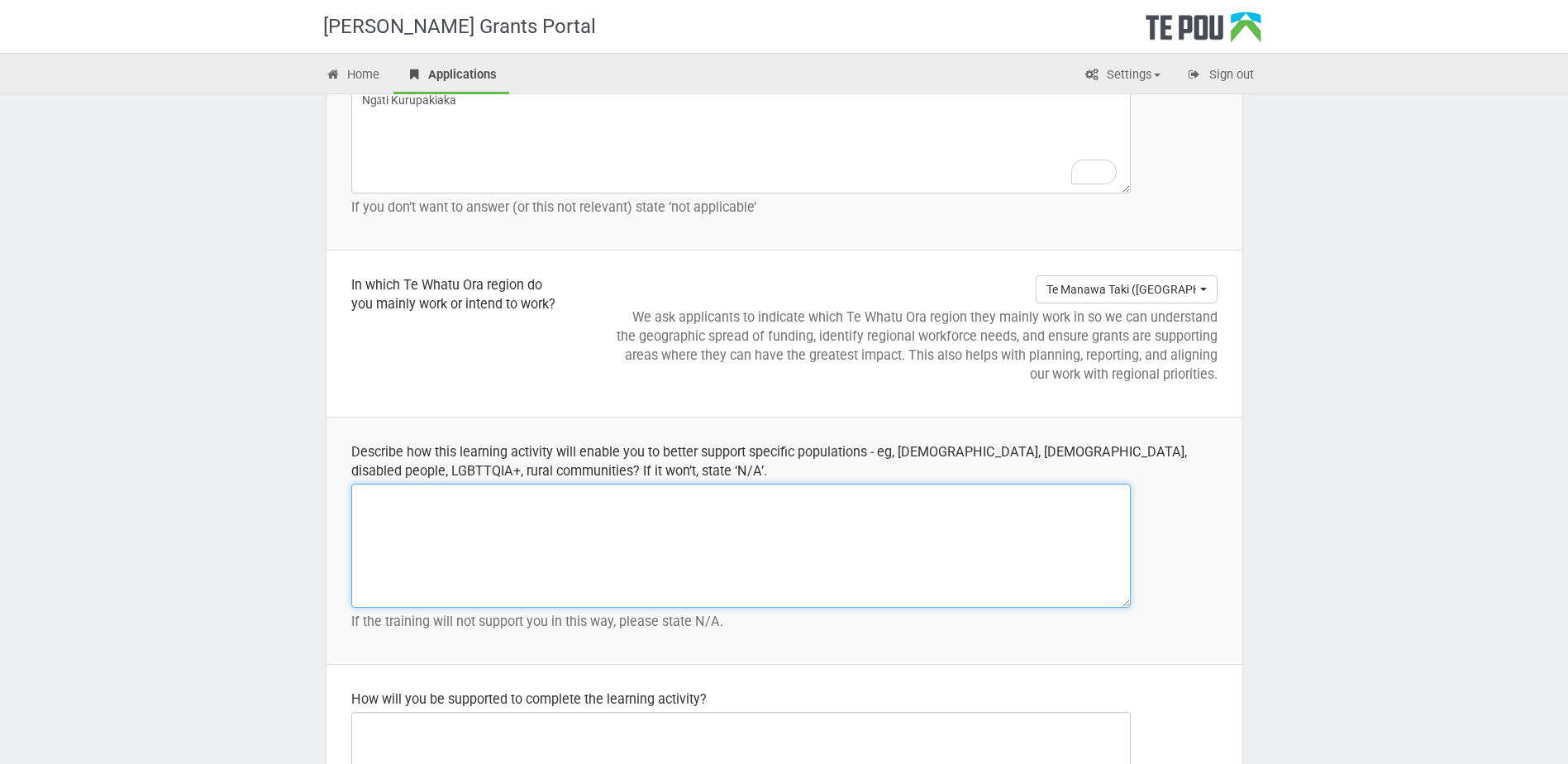
click at [552, 517] on textarea at bounding box center [741, 545] width 779 height 124
paste textarea "This program will equip me with the knowledge, skills, and competencies needed …"
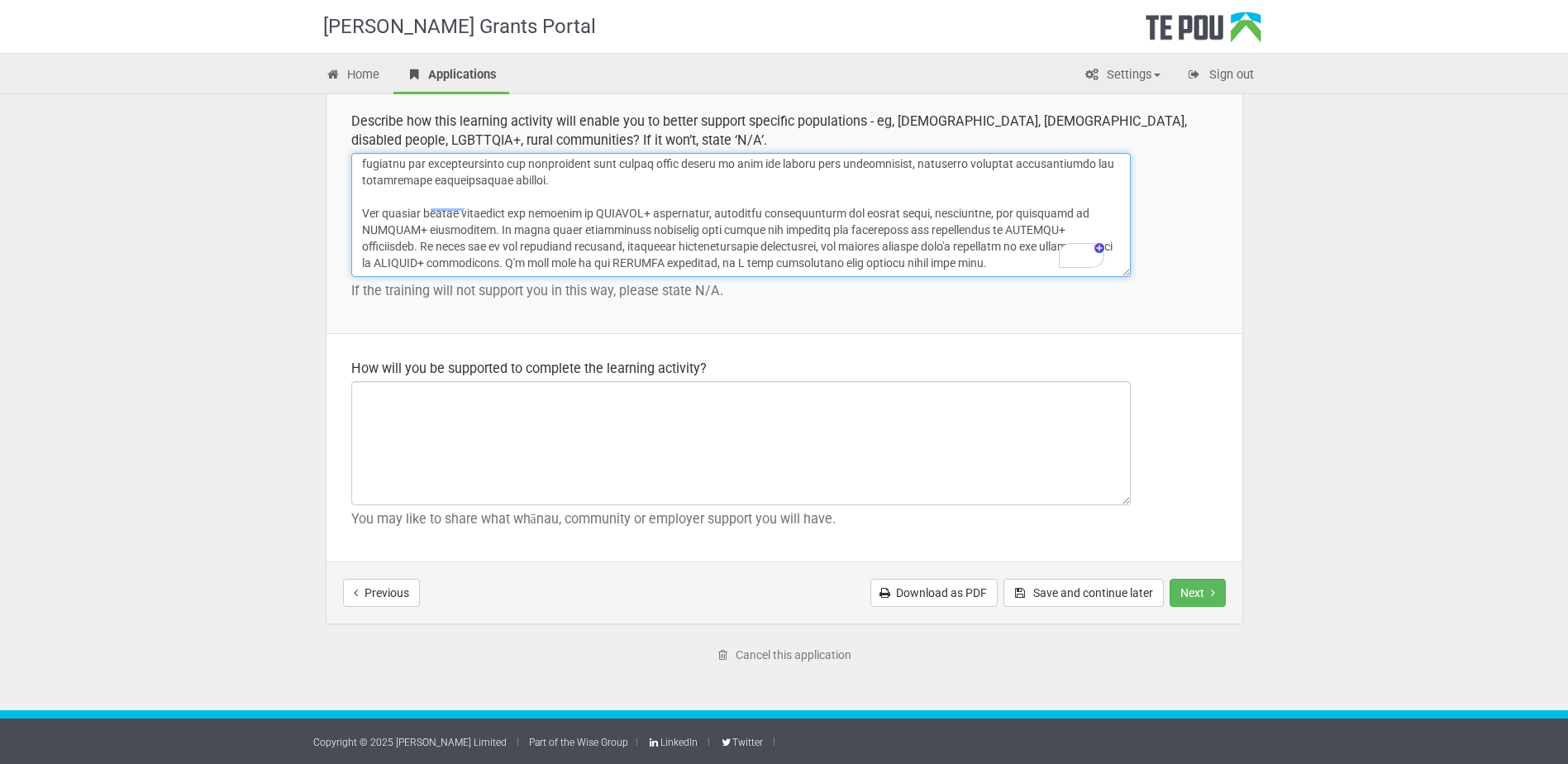
scroll to position [179, 0]
type textarea "This program will equip me with the knowledge, skills, and competencies needed …"
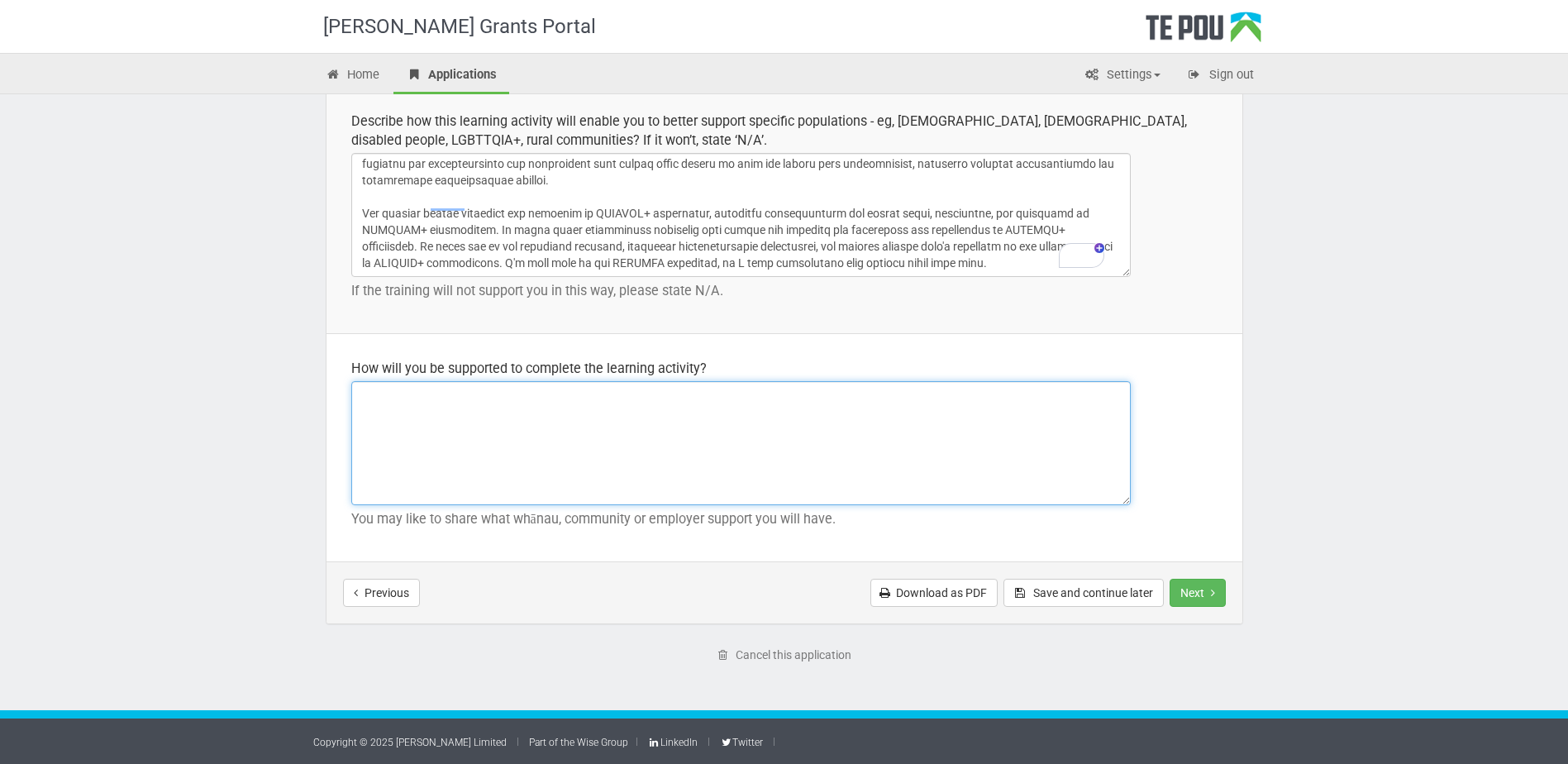
click at [436, 429] on textarea at bounding box center [741, 443] width 779 height 124
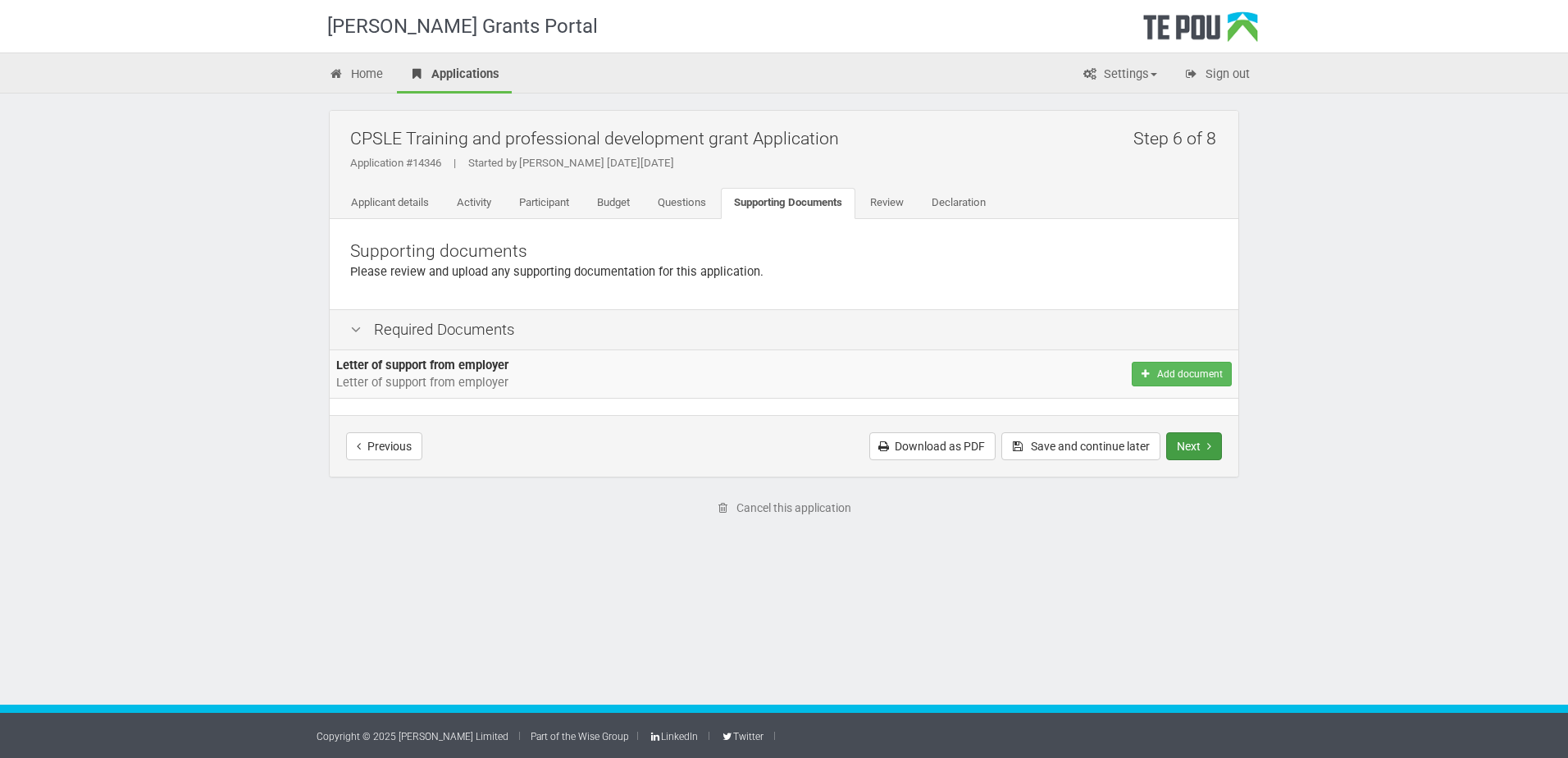
click at [1197, 438] on button "Next" at bounding box center [1194, 446] width 55 height 28
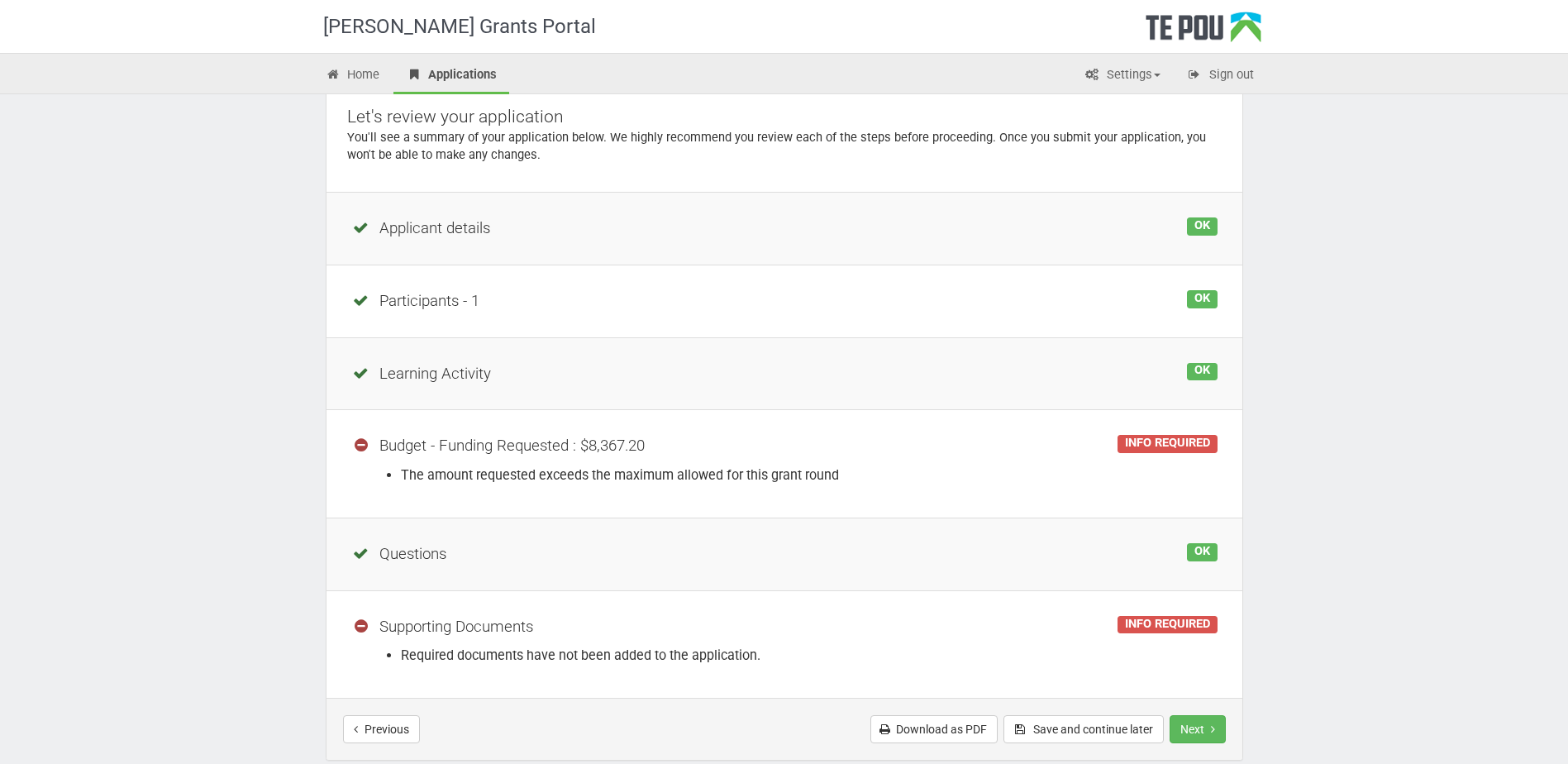
scroll to position [166, 0]
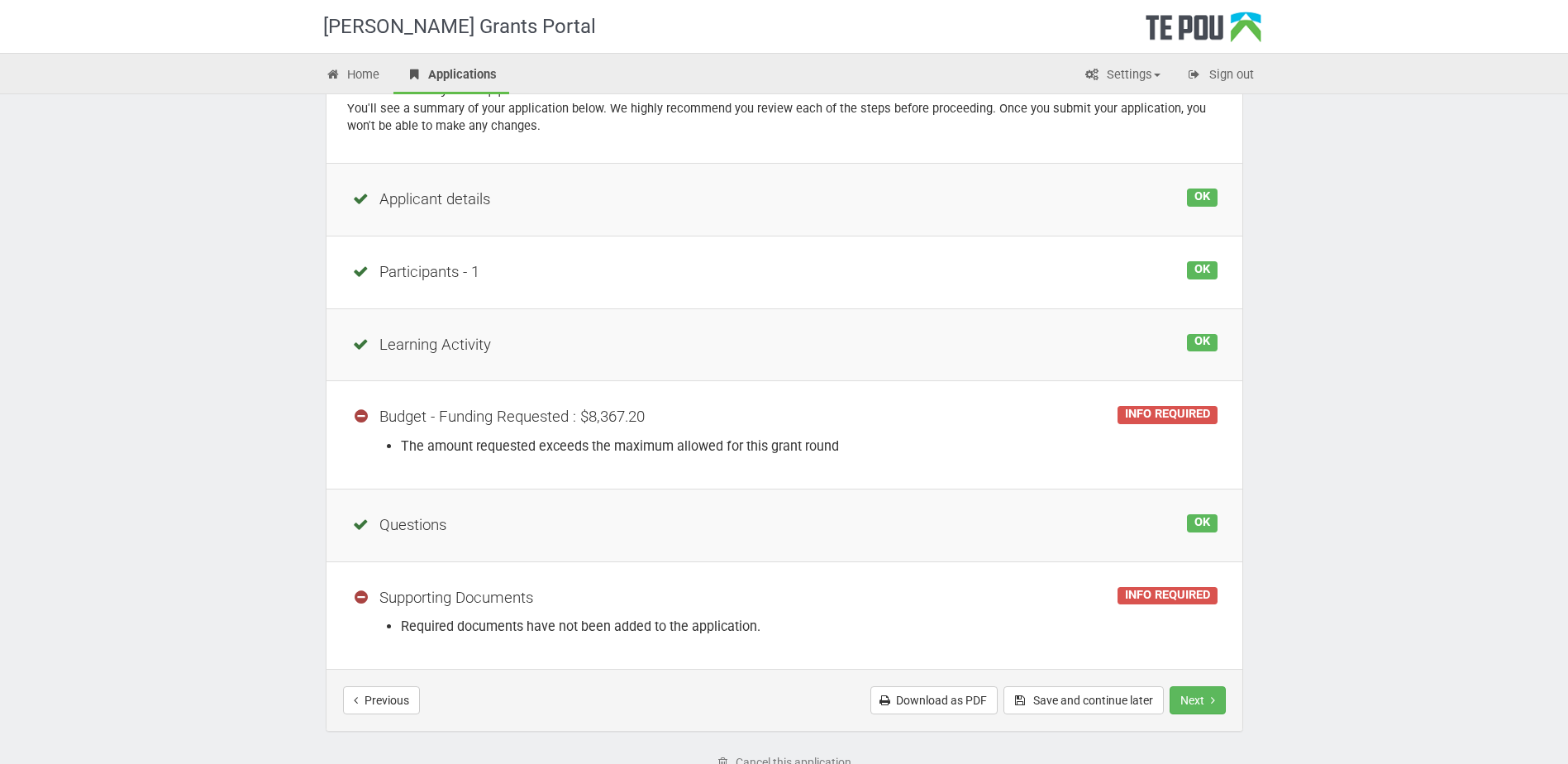
click at [518, 408] on div "Budget - Funding Requested : $8,367.20" at bounding box center [784, 417] width 866 height 22
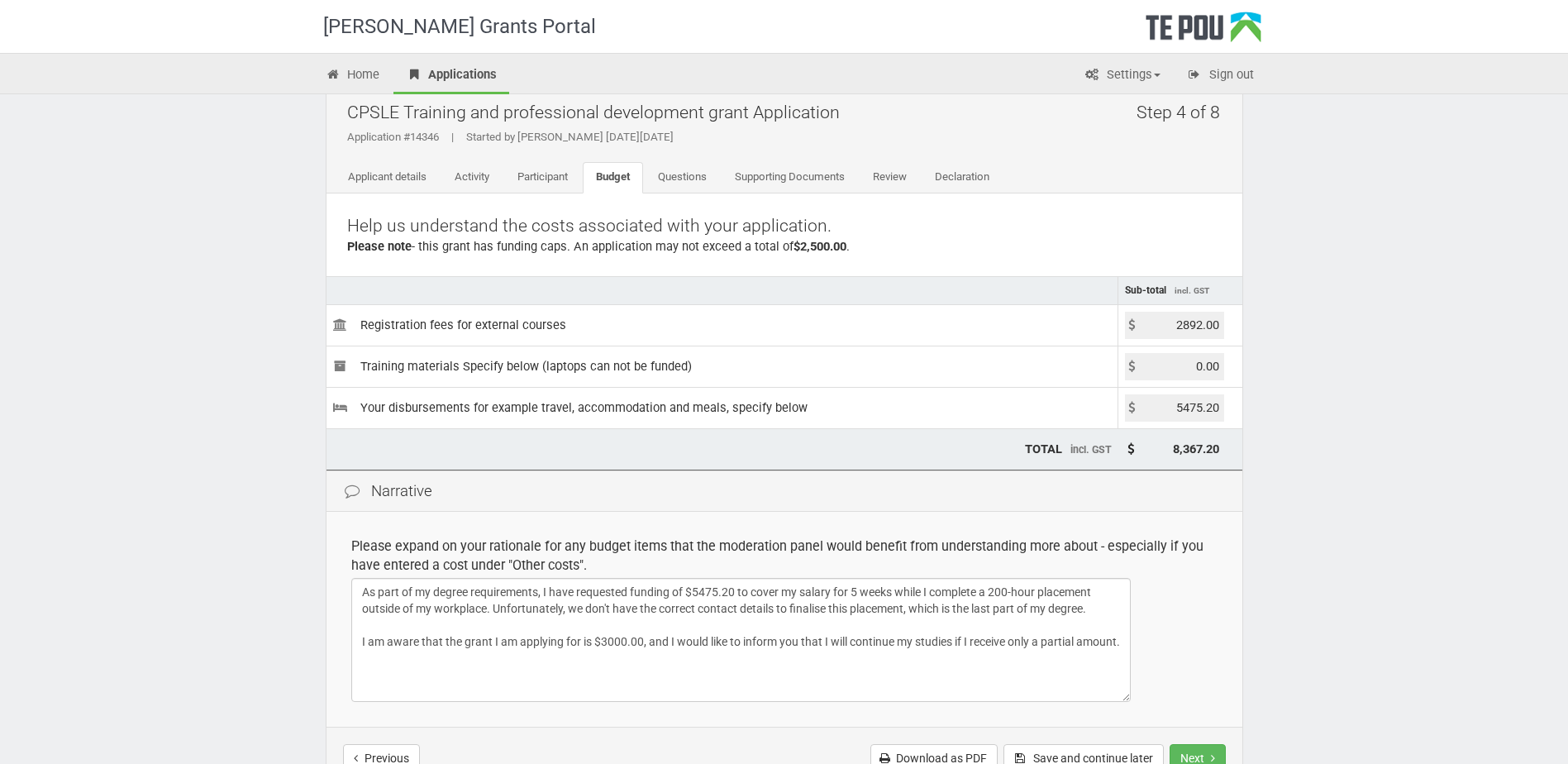
scroll to position [110, 0]
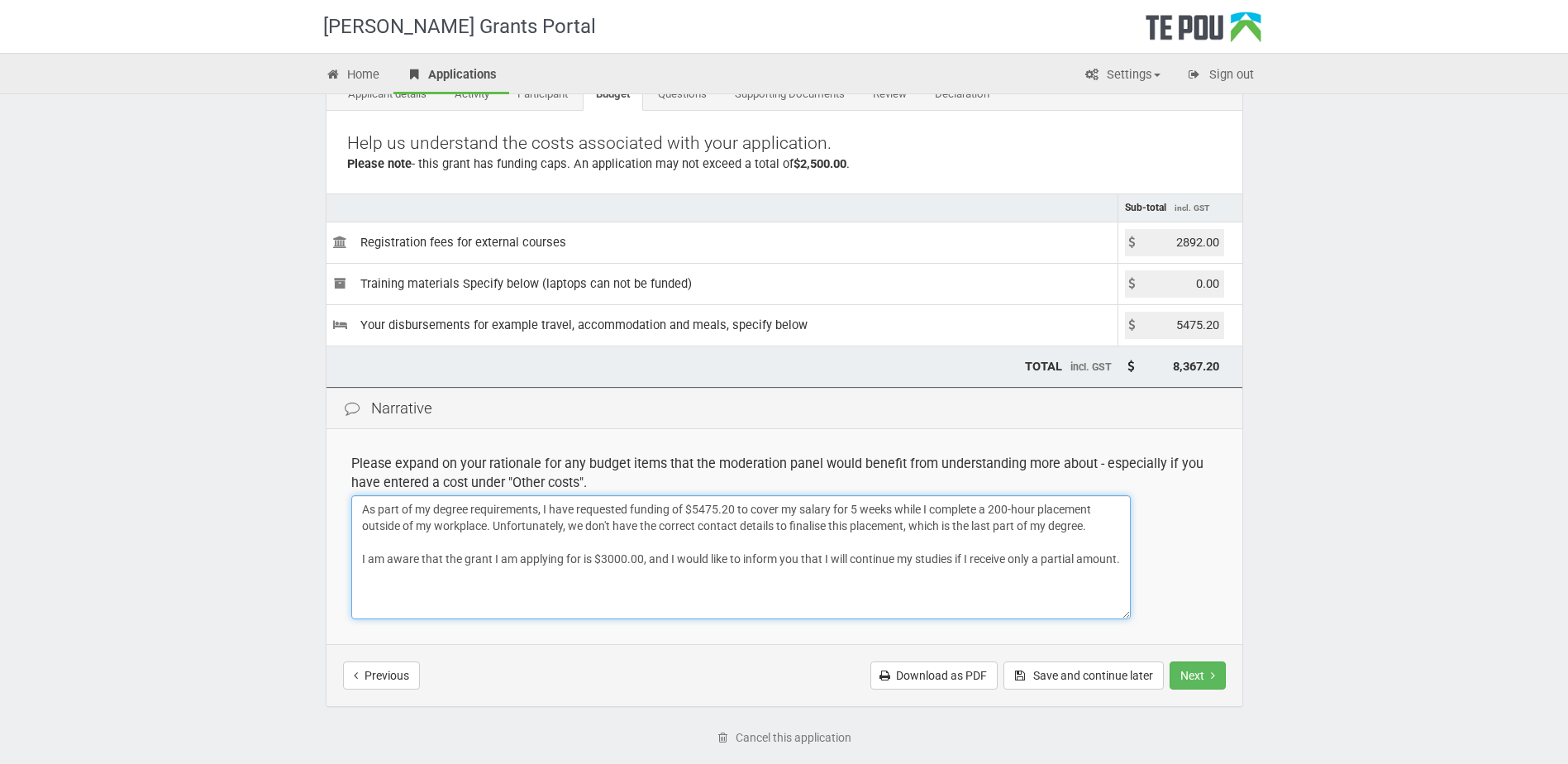
click at [723, 522] on textarea "As part of my degree requirements, I have requested funding of $5475.20 to cove…" at bounding box center [741, 557] width 779 height 124
drag, startPoint x: 623, startPoint y: 555, endPoint x: 598, endPoint y: 555, distance: 25.0
click at [598, 555] on textarea "As part of my degree requirements, I have requested funding of $5475.20 to cove…" at bounding box center [741, 557] width 779 height 124
click at [415, 573] on textarea "As part of my degree requirements, I have requested funding of $5475.20 to cove…" at bounding box center [741, 557] width 779 height 124
click at [1023, 582] on span "receive" at bounding box center [1022, 584] width 46 height 14
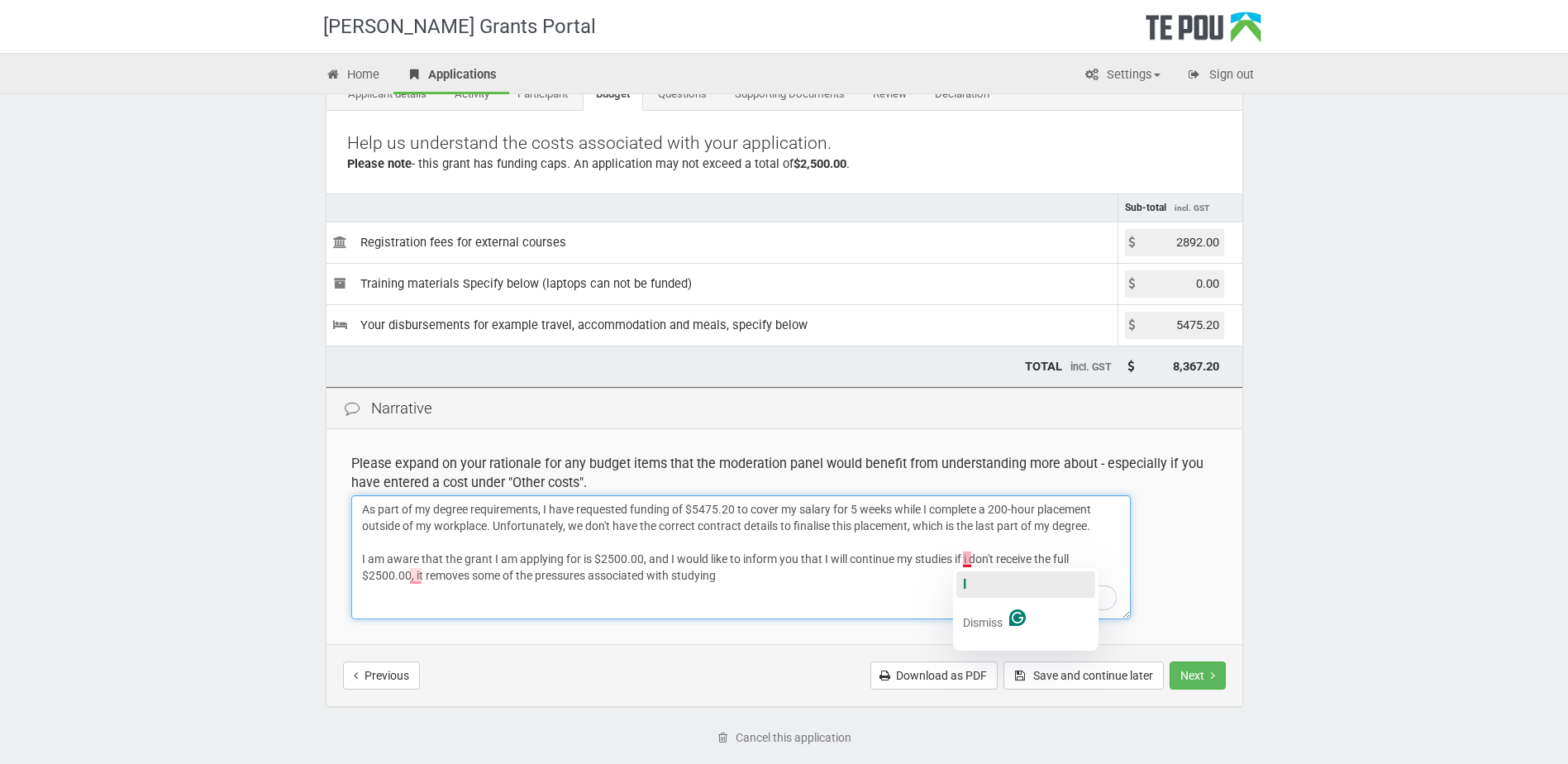
click at [988, 586] on button "I" at bounding box center [1026, 584] width 139 height 27
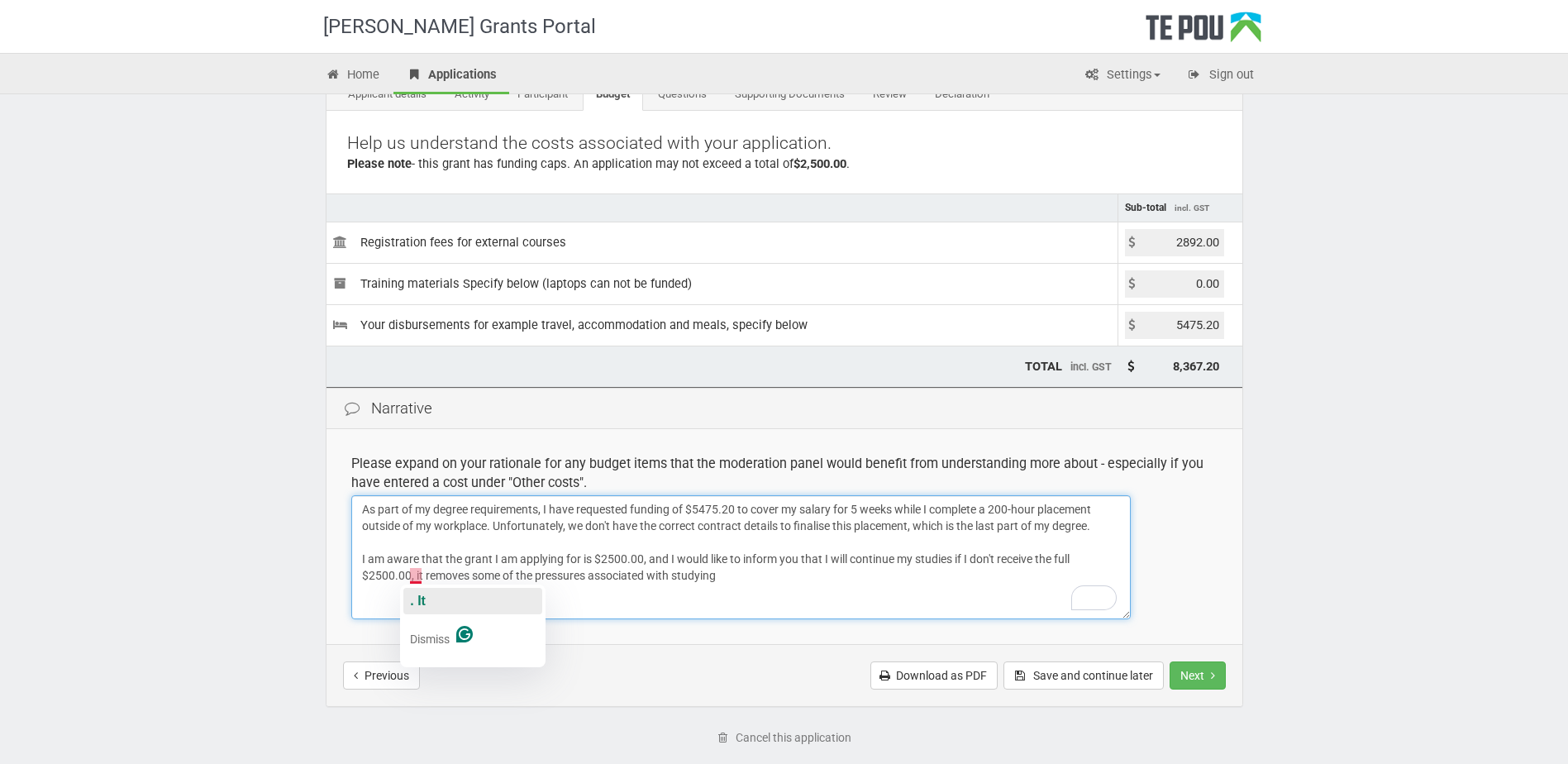
click at [431, 595] on button ". It" at bounding box center [473, 600] width 139 height 27
click at [419, 575] on textarea "As part of my degree requirements, I have requested funding of $5475.20 to cove…" at bounding box center [741, 557] width 779 height 124
drag, startPoint x: 771, startPoint y: 577, endPoint x: 894, endPoint y: 579, distance: 123.0
click at [771, 577] on textarea "As part of my degree requirements, I have requested funding of $5475.20 to cove…" at bounding box center [741, 557] width 779 height 124
type textarea "As part of my degree requirements, I have requested funding of $5475.20 to cove…"
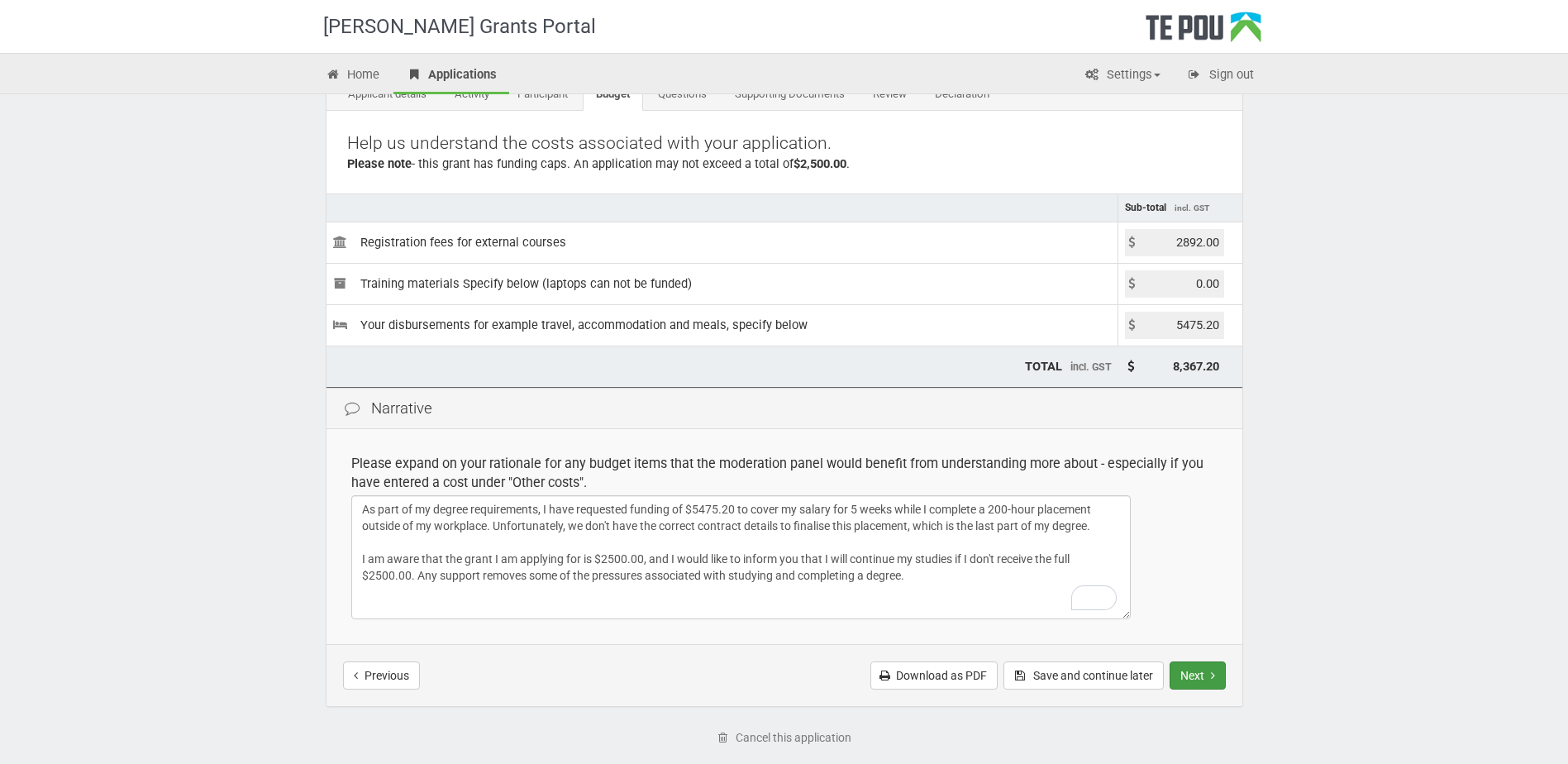
click at [1221, 665] on button "Next" at bounding box center [1197, 675] width 56 height 28
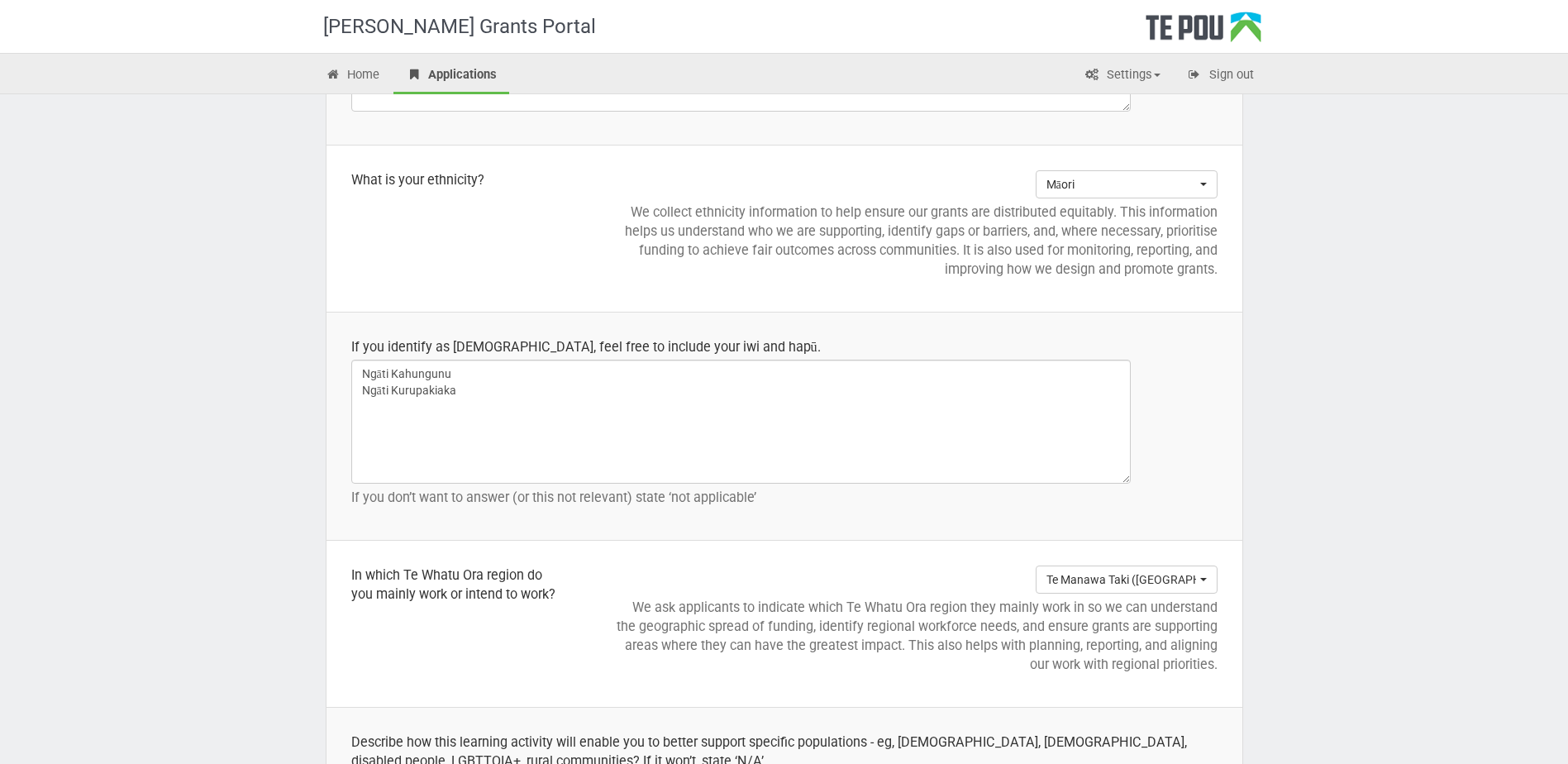
scroll to position [2313, 0]
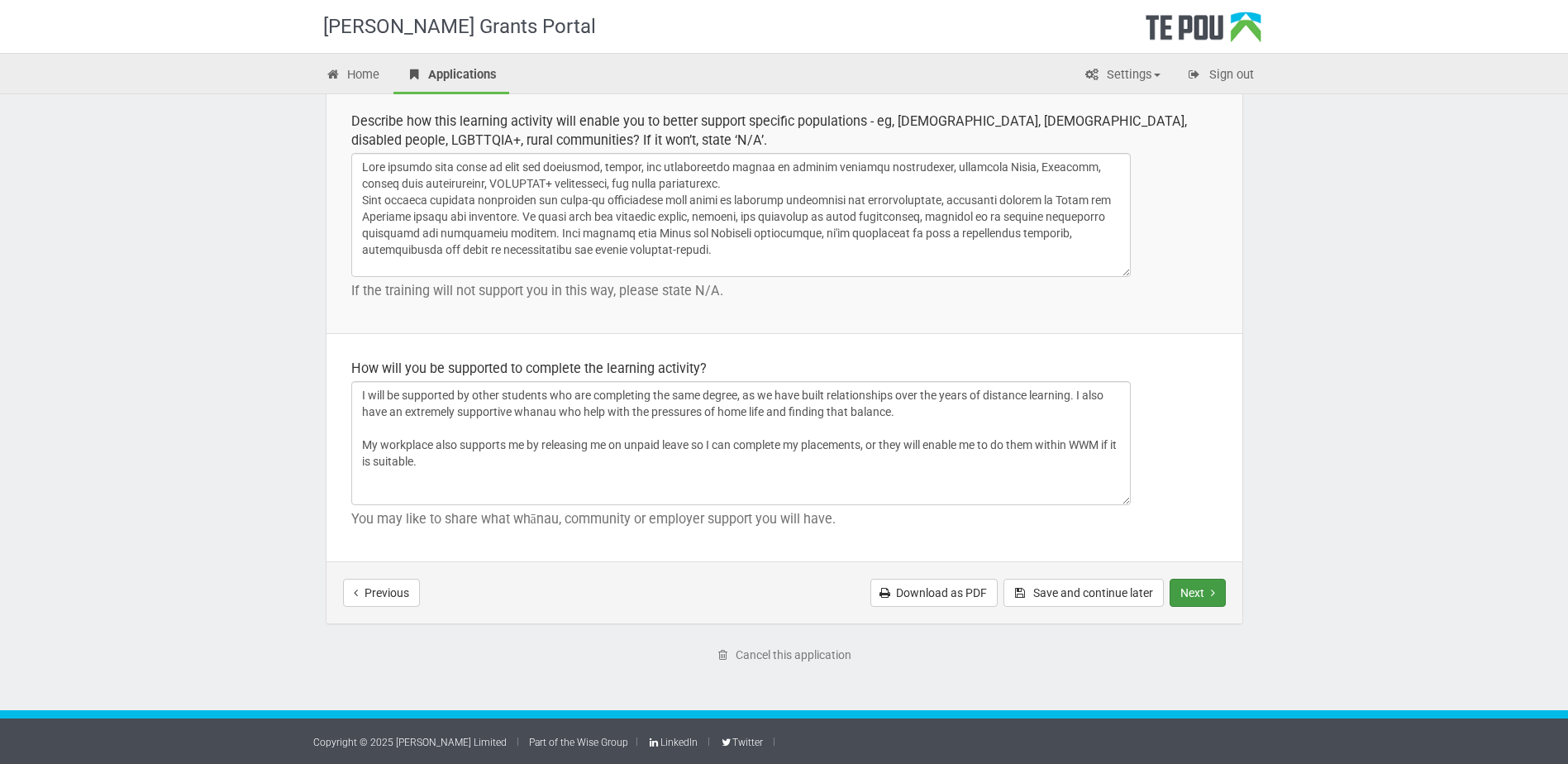
click at [1184, 591] on button "Next" at bounding box center [1197, 592] width 56 height 28
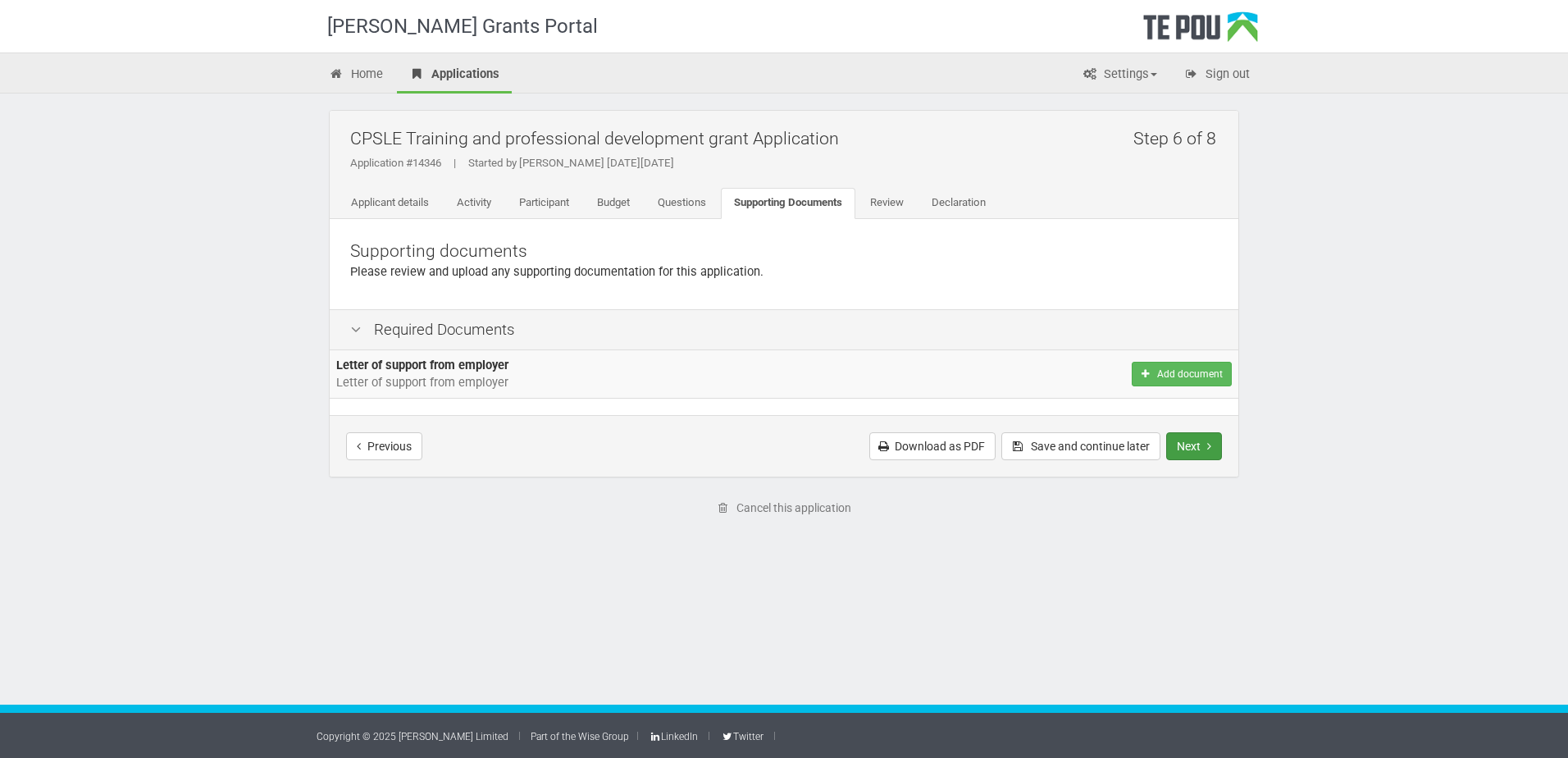
click at [1195, 438] on button "Next" at bounding box center [1194, 446] width 55 height 28
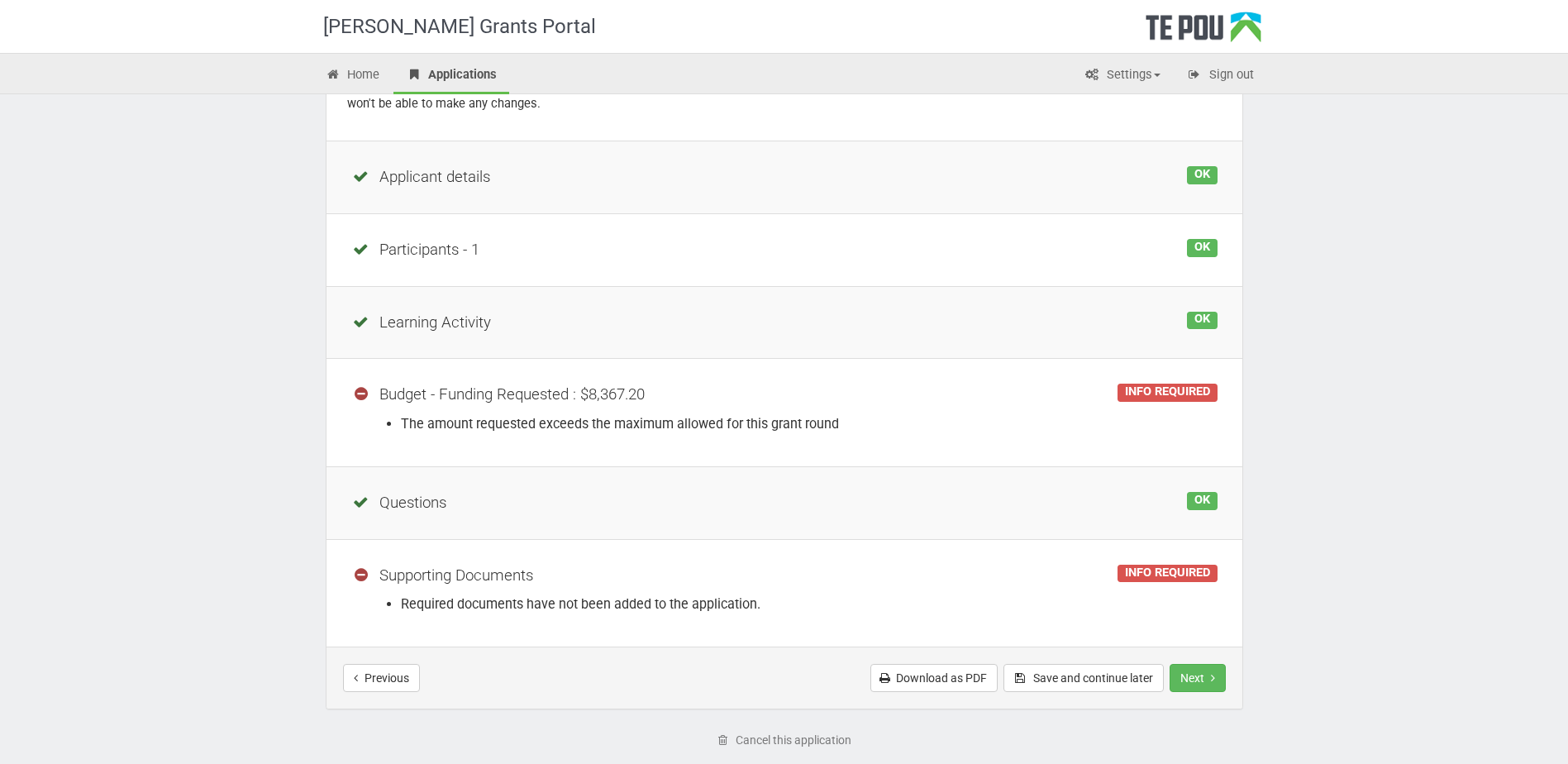
scroll to position [273, 0]
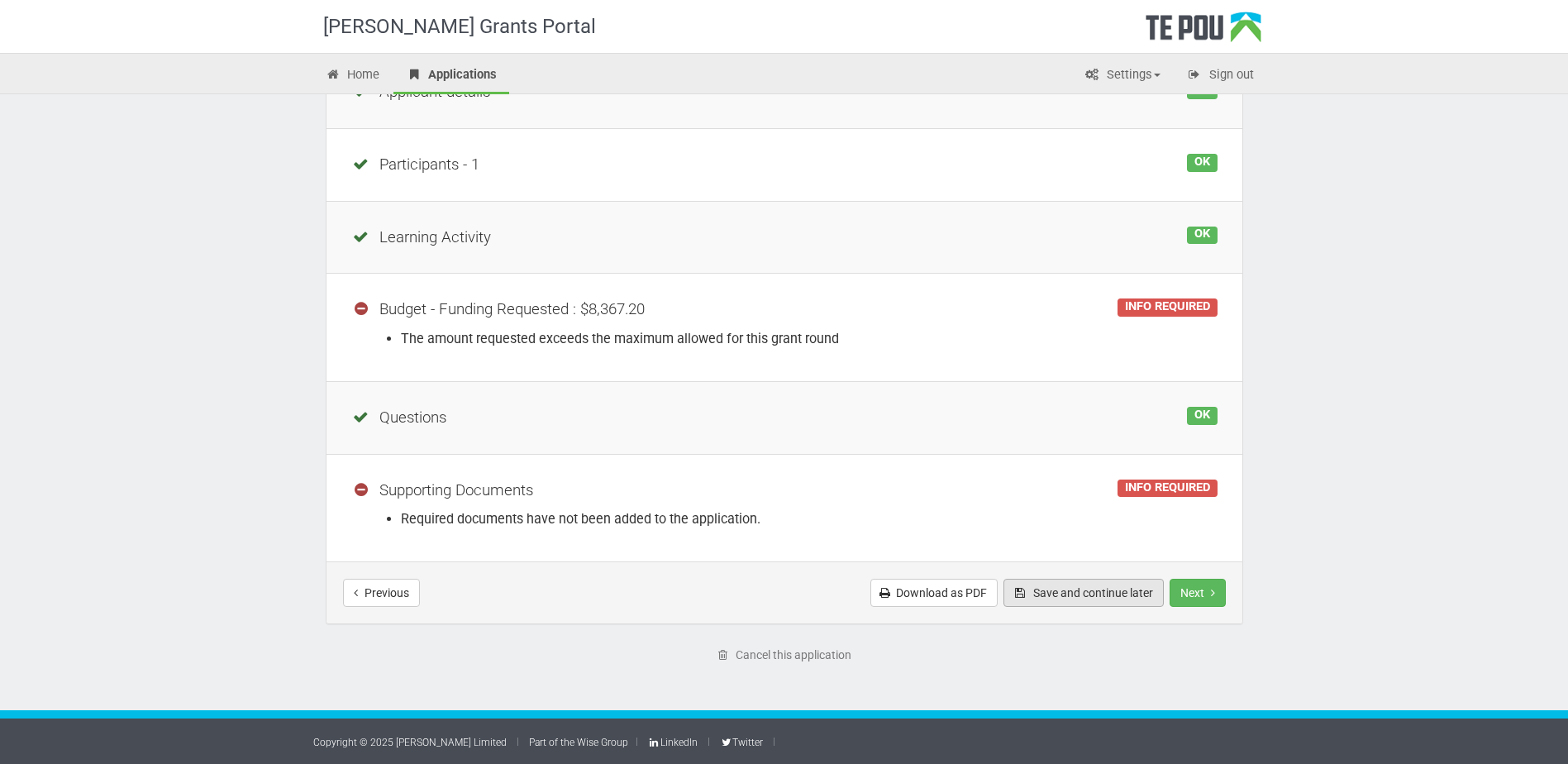
click at [1096, 580] on button "Save and continue later" at bounding box center [1083, 592] width 160 height 28
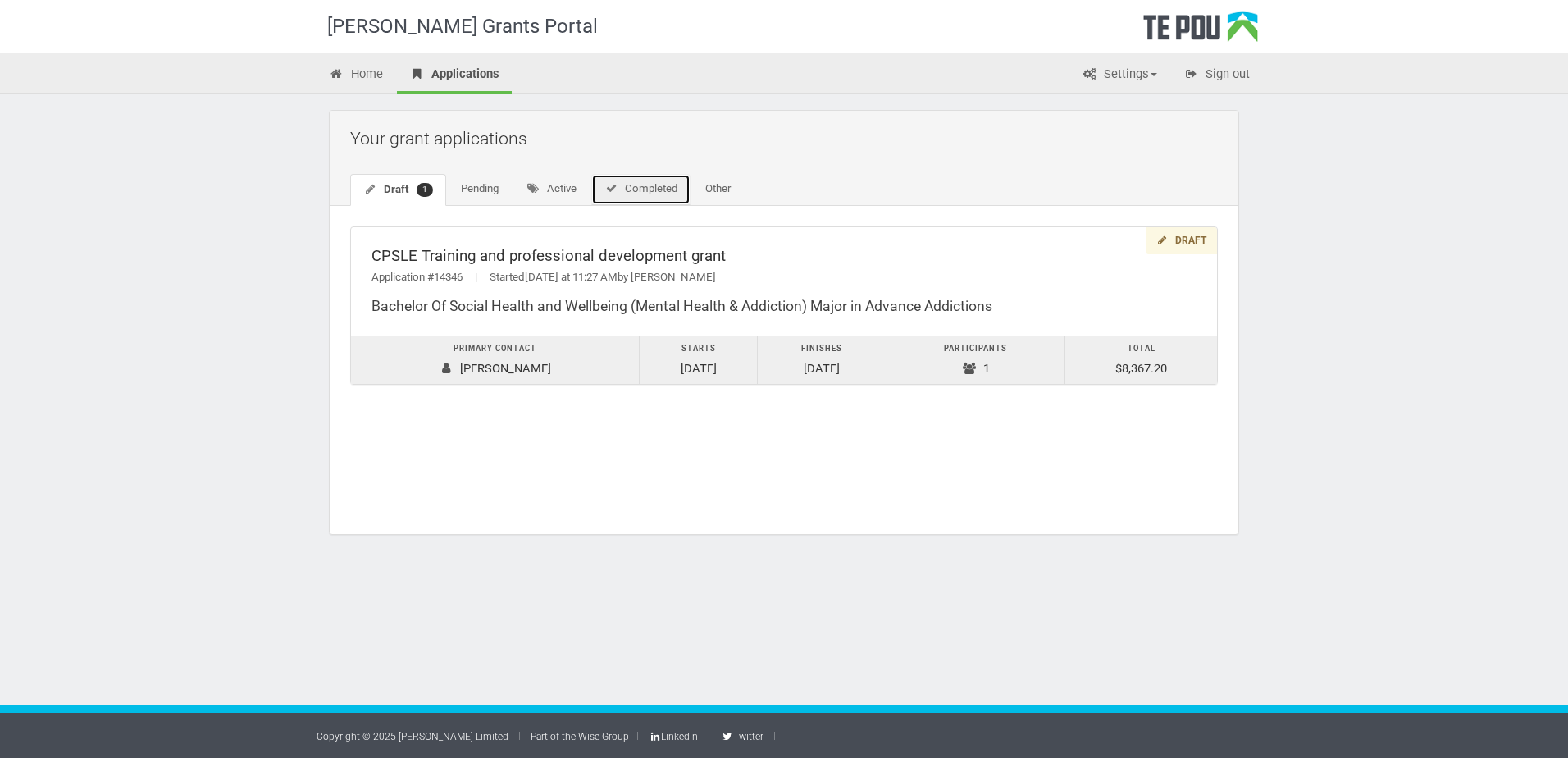
click at [646, 180] on link "Completed" at bounding box center [640, 190] width 99 height 31
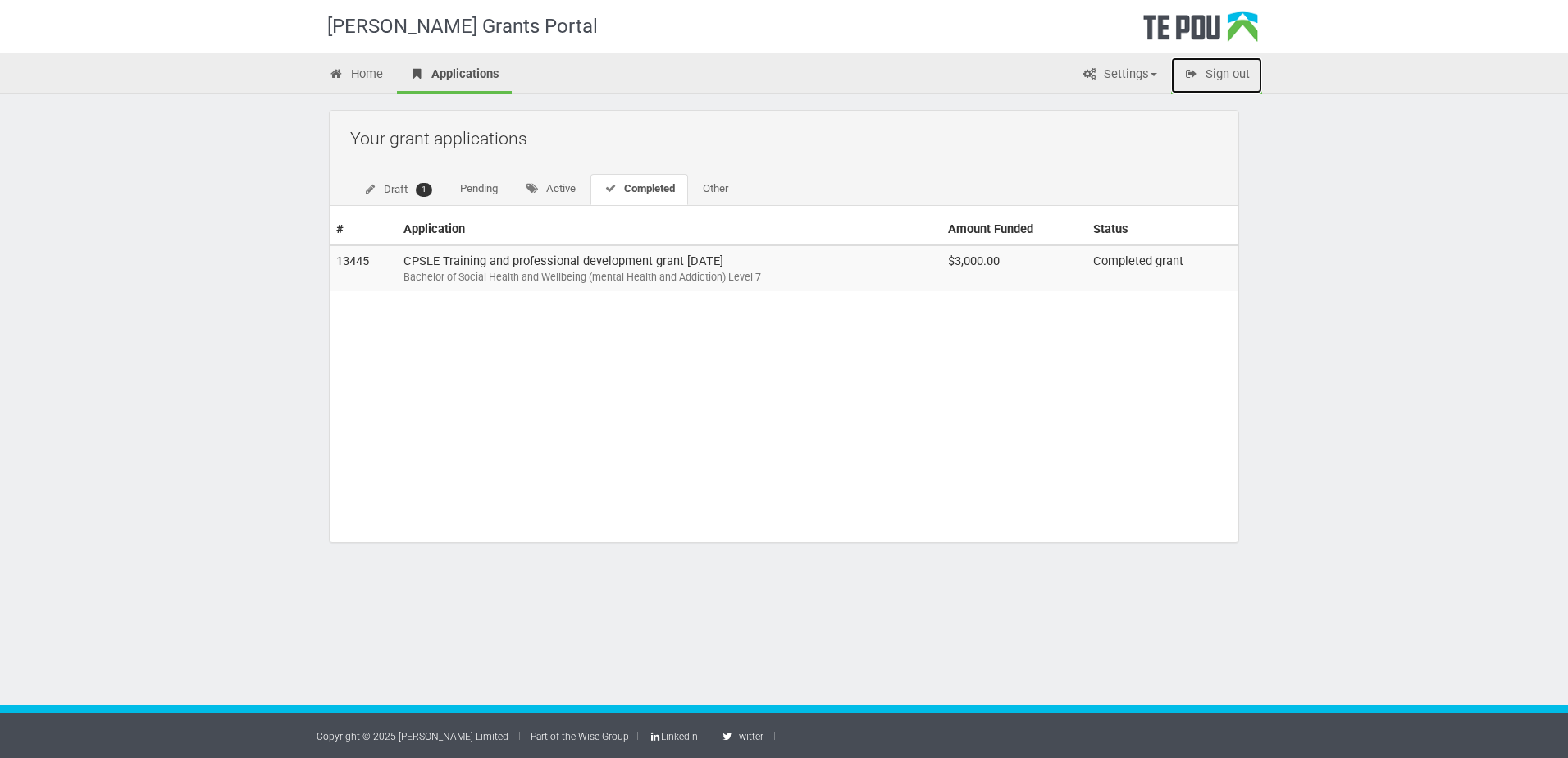
click at [1226, 67] on link "Sign out" at bounding box center [1217, 75] width 91 height 36
